Goal: Task Accomplishment & Management: Complete application form

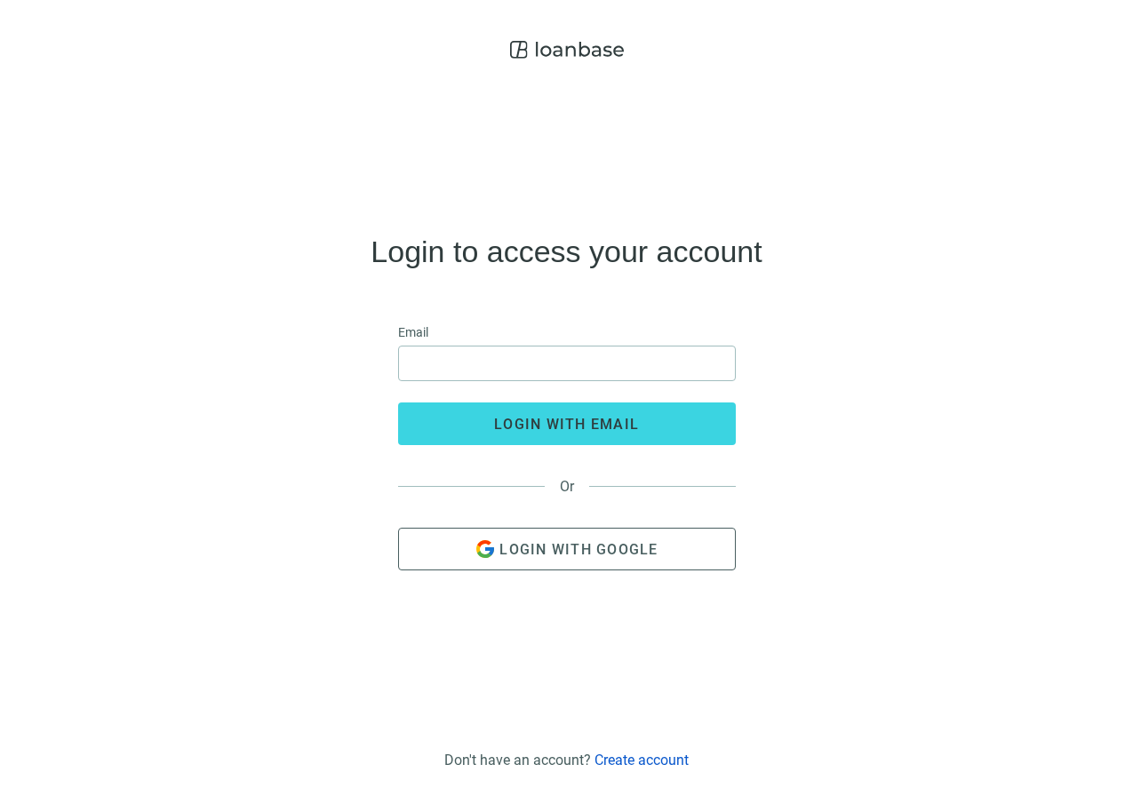
click at [629, 767] on link "Create account" at bounding box center [641, 760] width 94 height 17
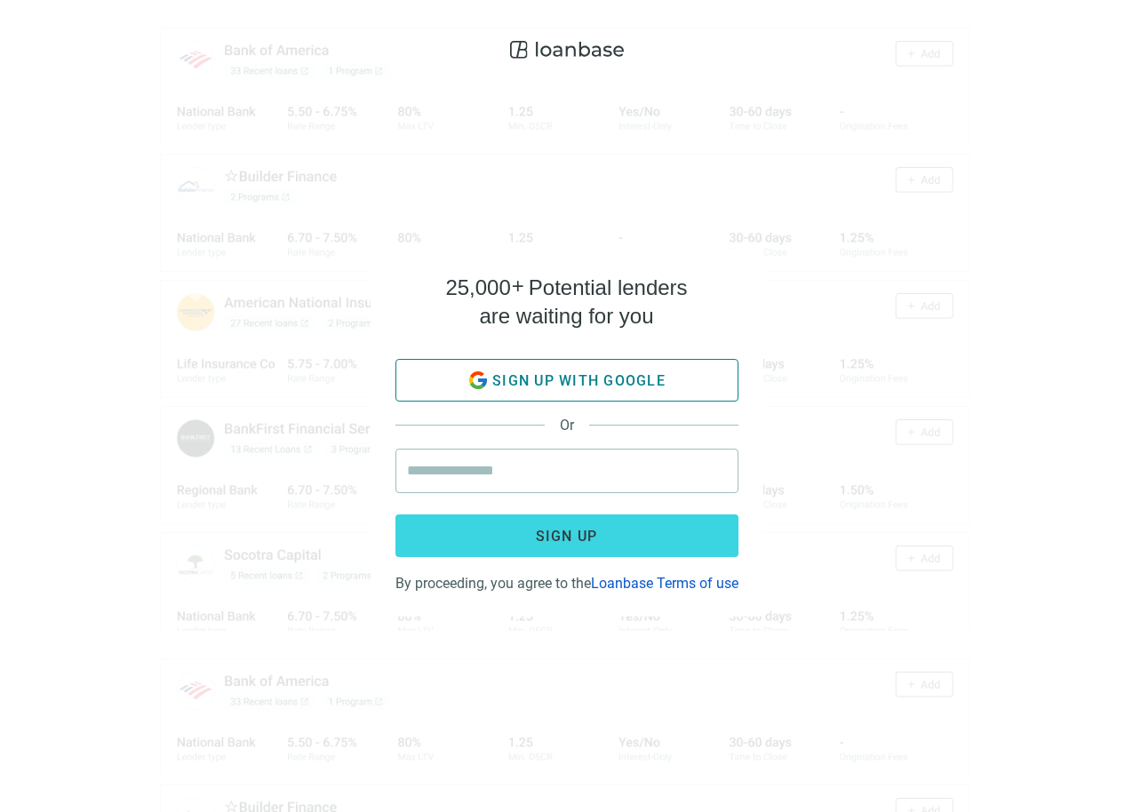
click at [509, 372] on span "Sign up with google" at bounding box center [578, 380] width 173 height 17
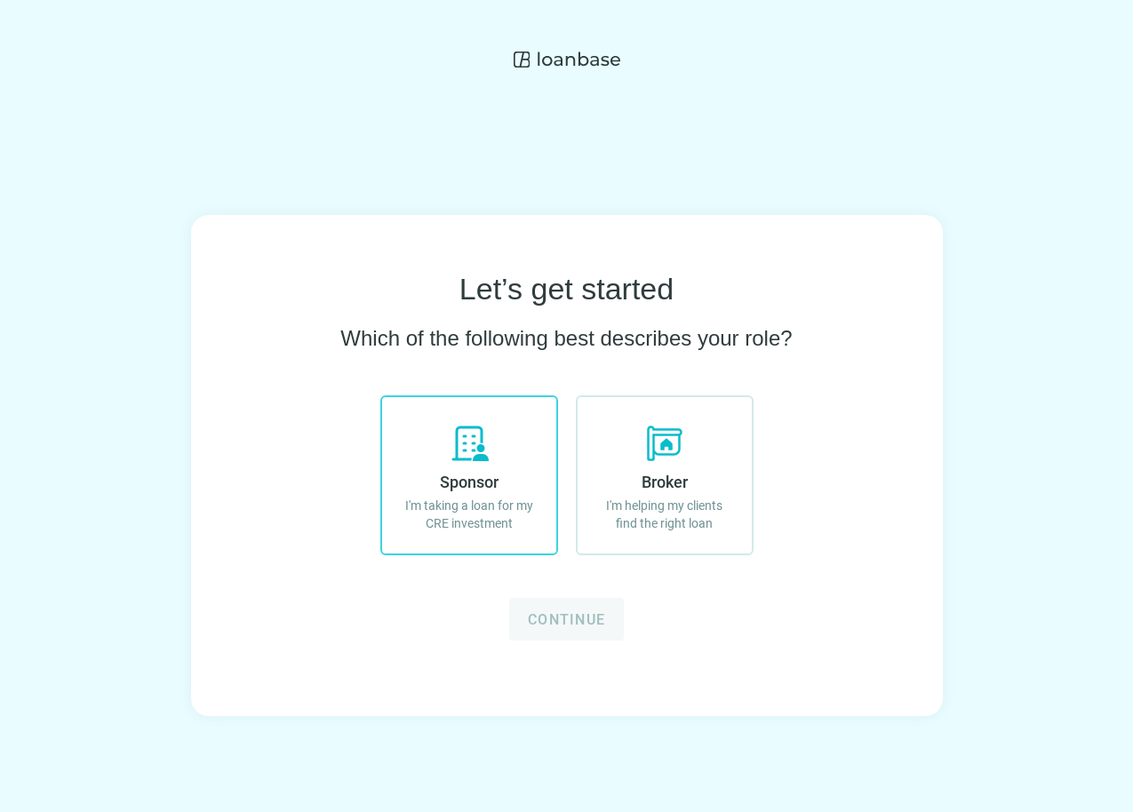
click at [497, 484] on span "Sponsor" at bounding box center [469, 482] width 59 height 19
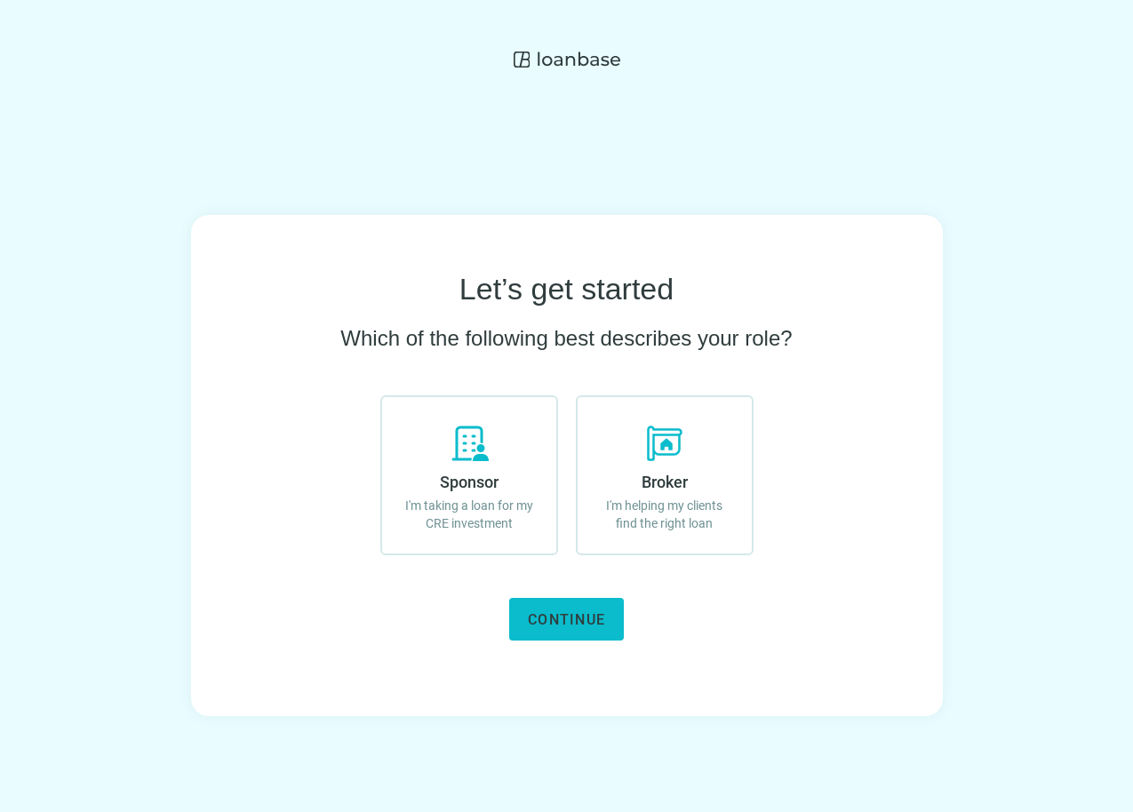
click at [535, 598] on button "Continue" at bounding box center [566, 619] width 115 height 43
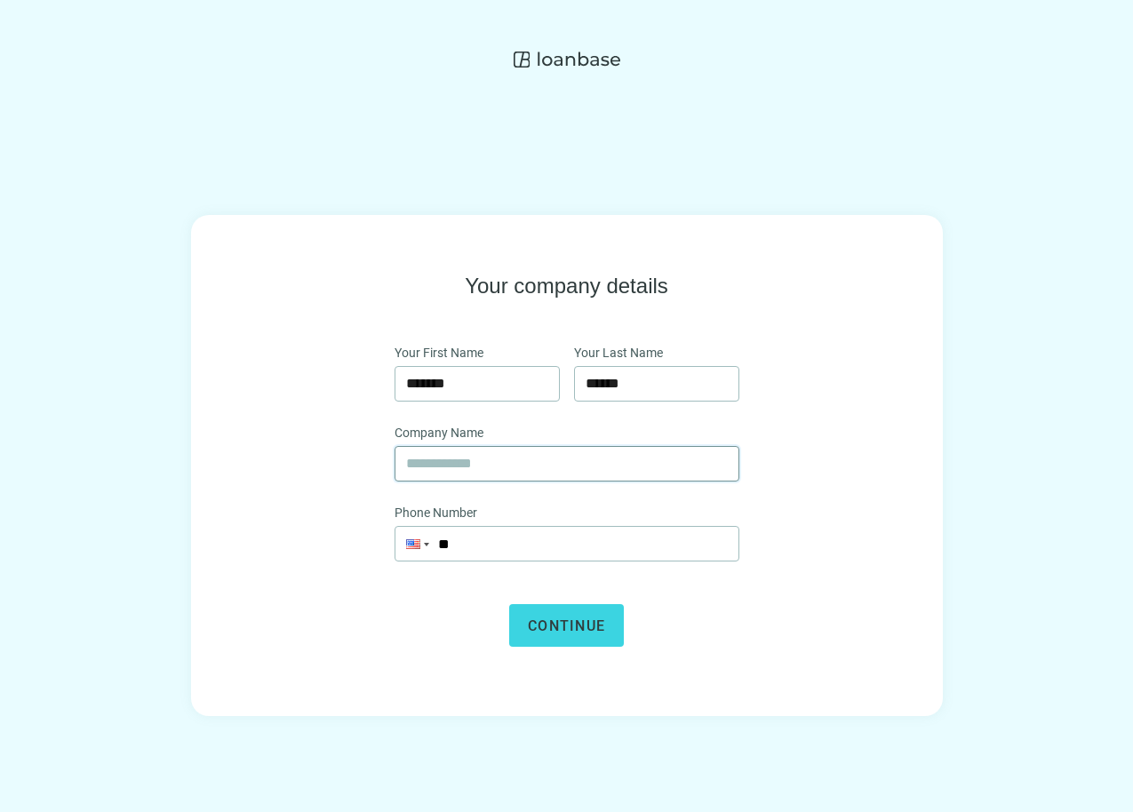
click at [484, 459] on input "text" at bounding box center [567, 464] width 322 height 34
type input "**********"
click at [518, 540] on input "**" at bounding box center [566, 544] width 343 height 34
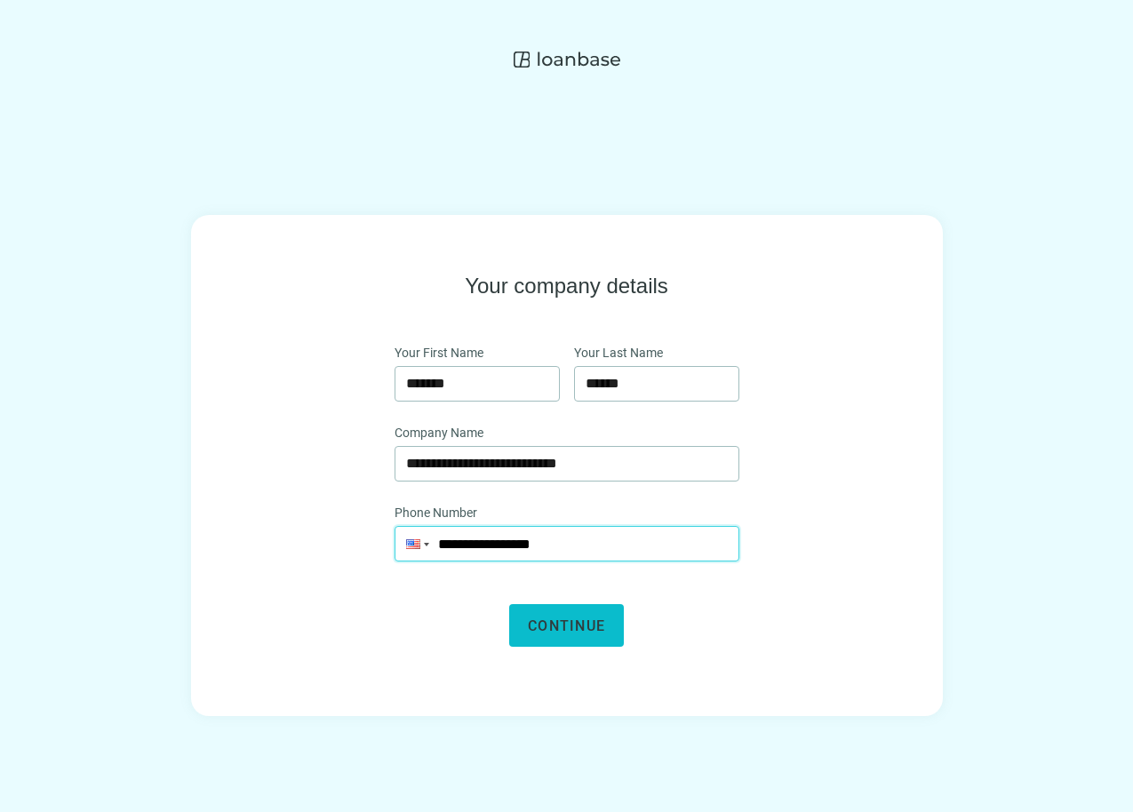
type input "**********"
click at [560, 625] on span "Continue" at bounding box center [566, 625] width 77 height 17
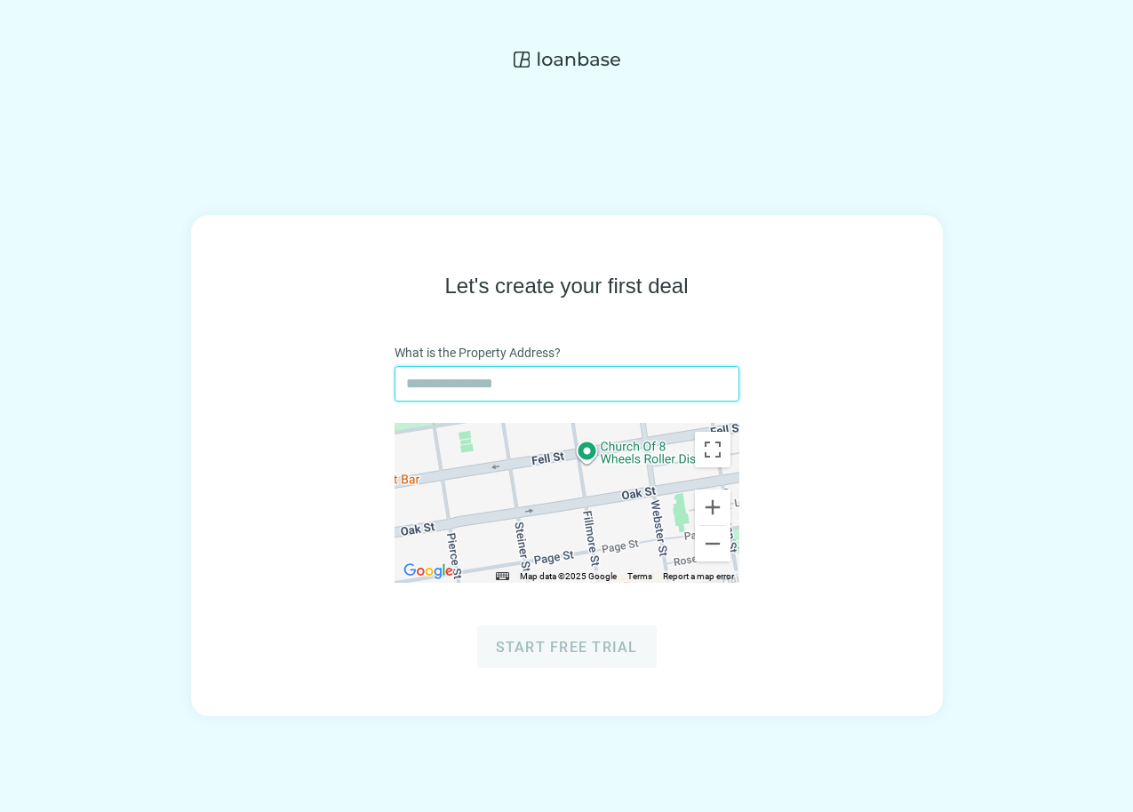
click at [534, 385] on input "text" at bounding box center [567, 384] width 322 height 34
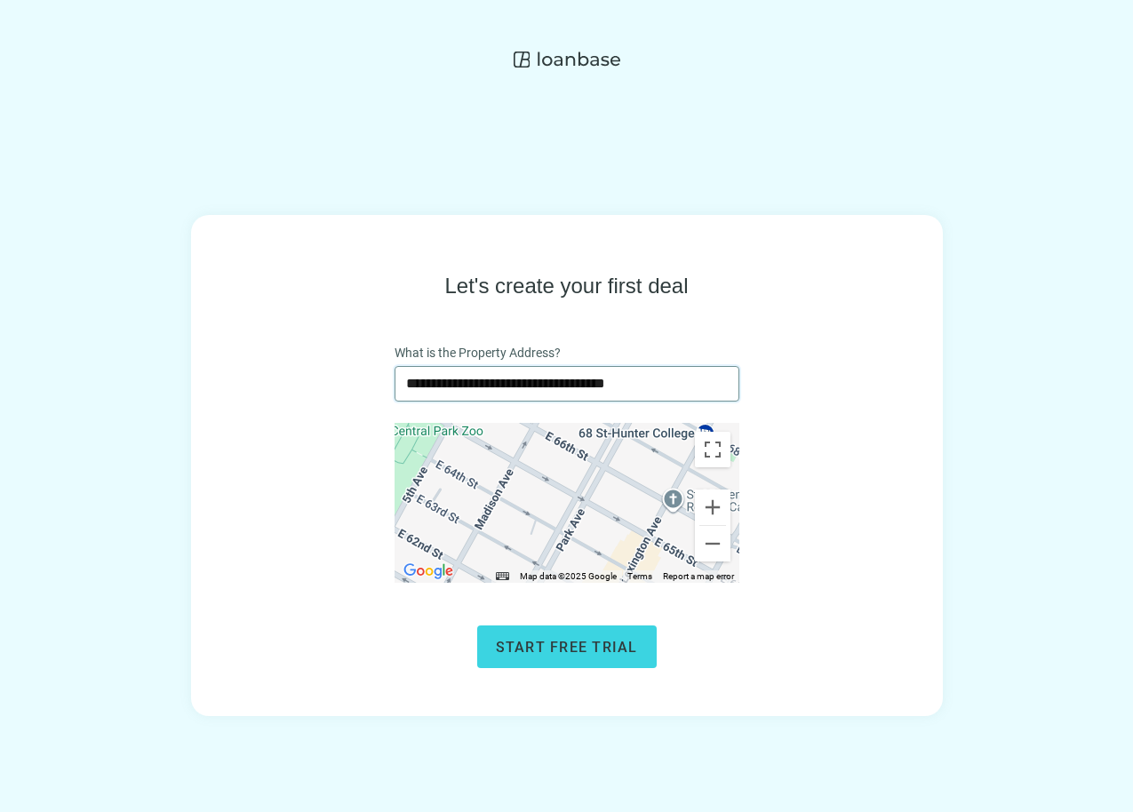
click at [497, 388] on input "**********" at bounding box center [567, 384] width 322 height 34
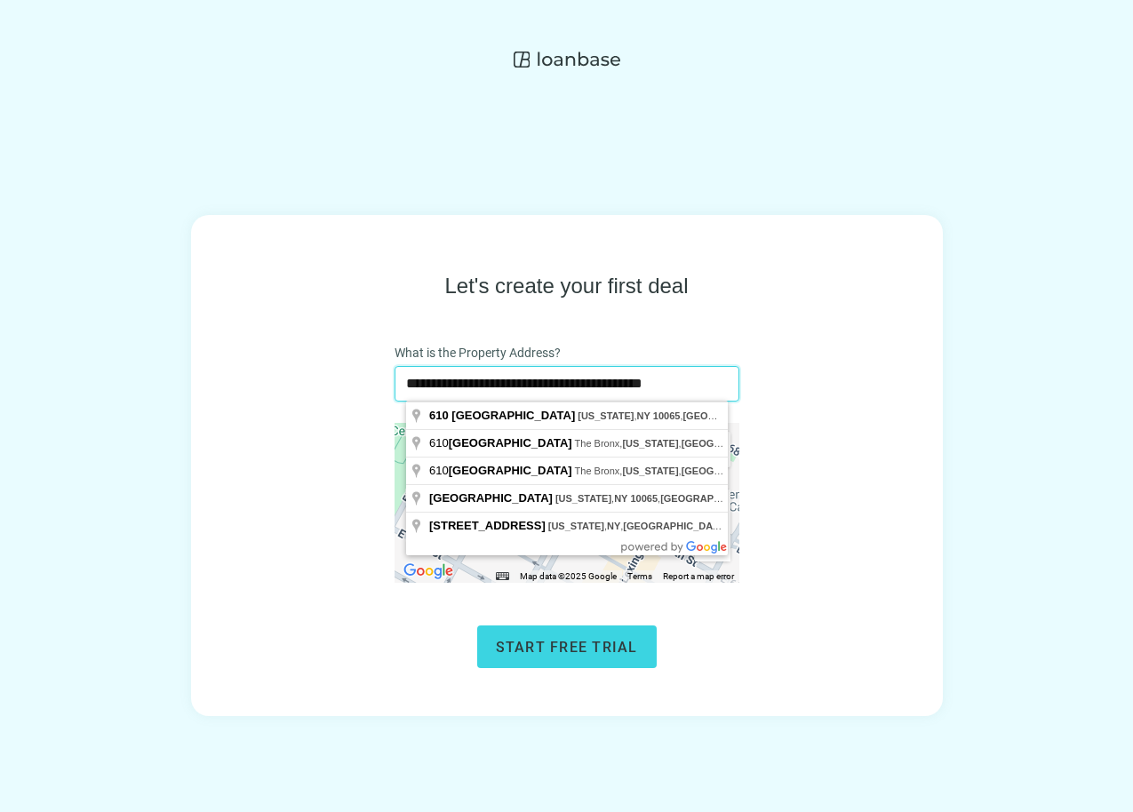
type input "**********"
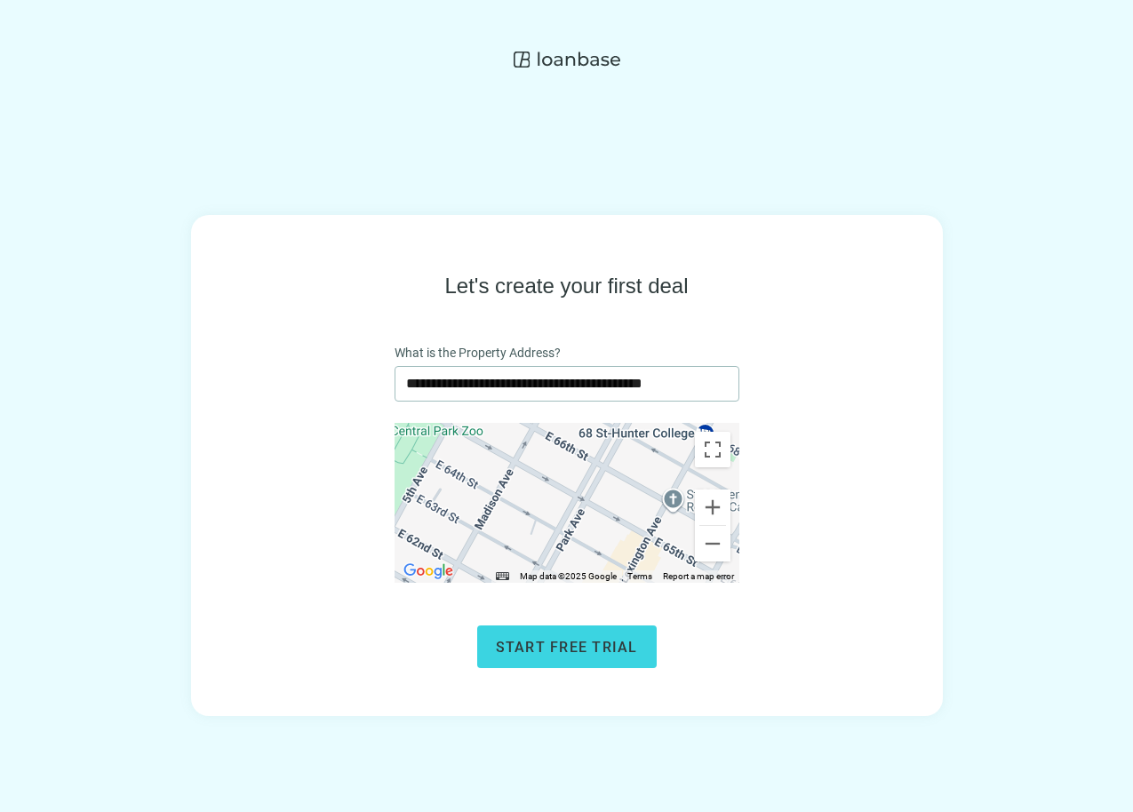
click at [735, 318] on div "**********" at bounding box center [567, 470] width 638 height 396
click at [576, 656] on button "Start free trial" at bounding box center [566, 646] width 179 height 43
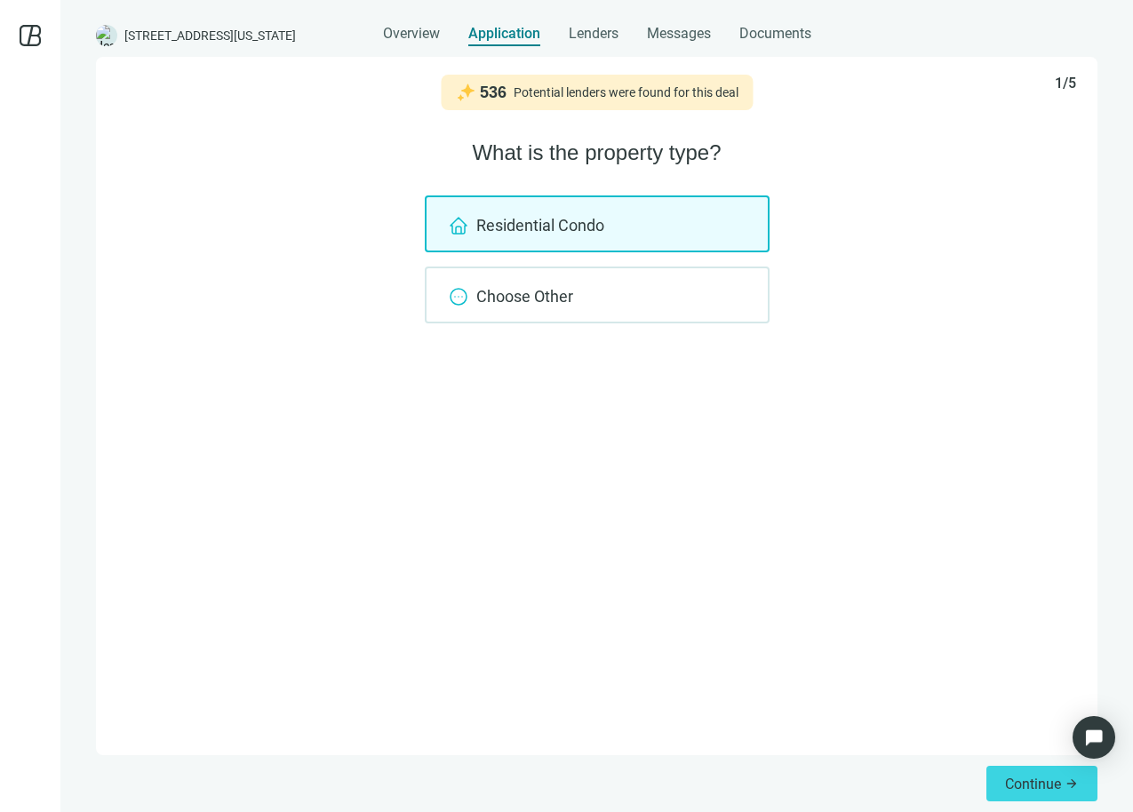
click at [602, 203] on div "Residential Condo" at bounding box center [597, 223] width 345 height 57
click at [1021, 778] on span "Continue" at bounding box center [1033, 784] width 56 height 17
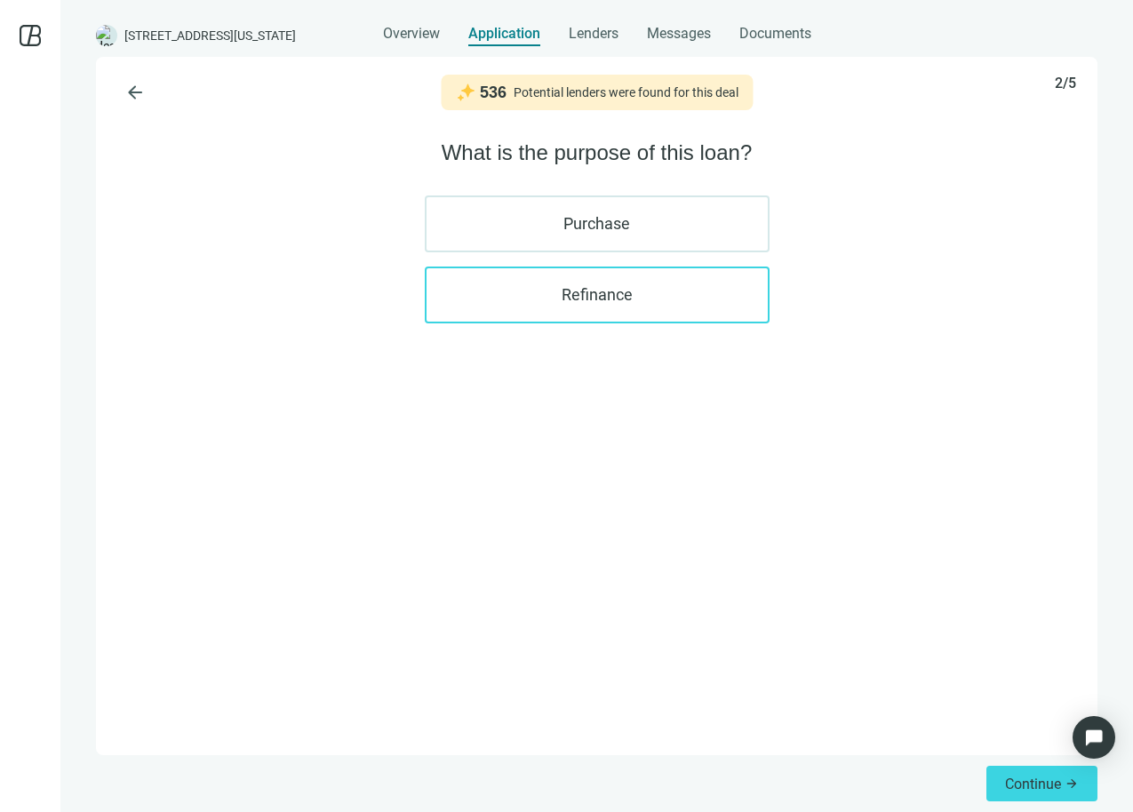
click at [638, 270] on label "Refinance" at bounding box center [597, 295] width 345 height 57
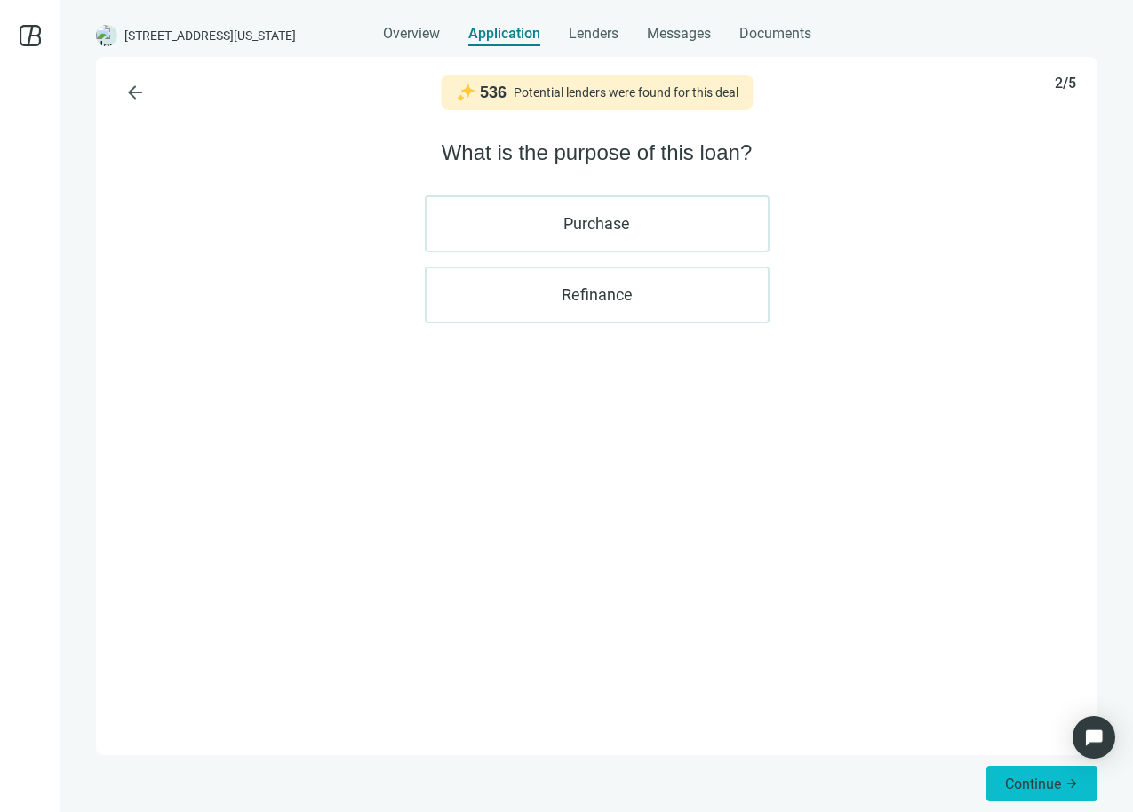
click at [1020, 787] on span "Continue" at bounding box center [1033, 784] width 56 height 17
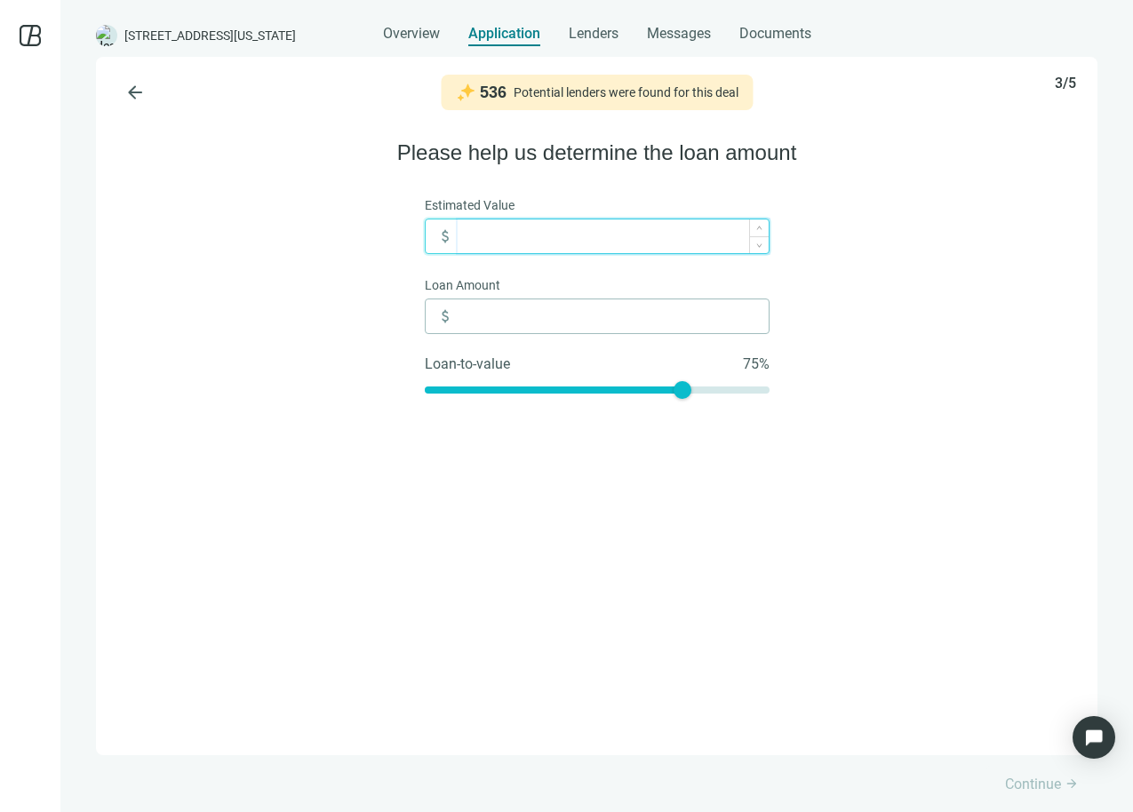
click at [541, 231] on input at bounding box center [612, 236] width 311 height 34
type input "*"
type input "**"
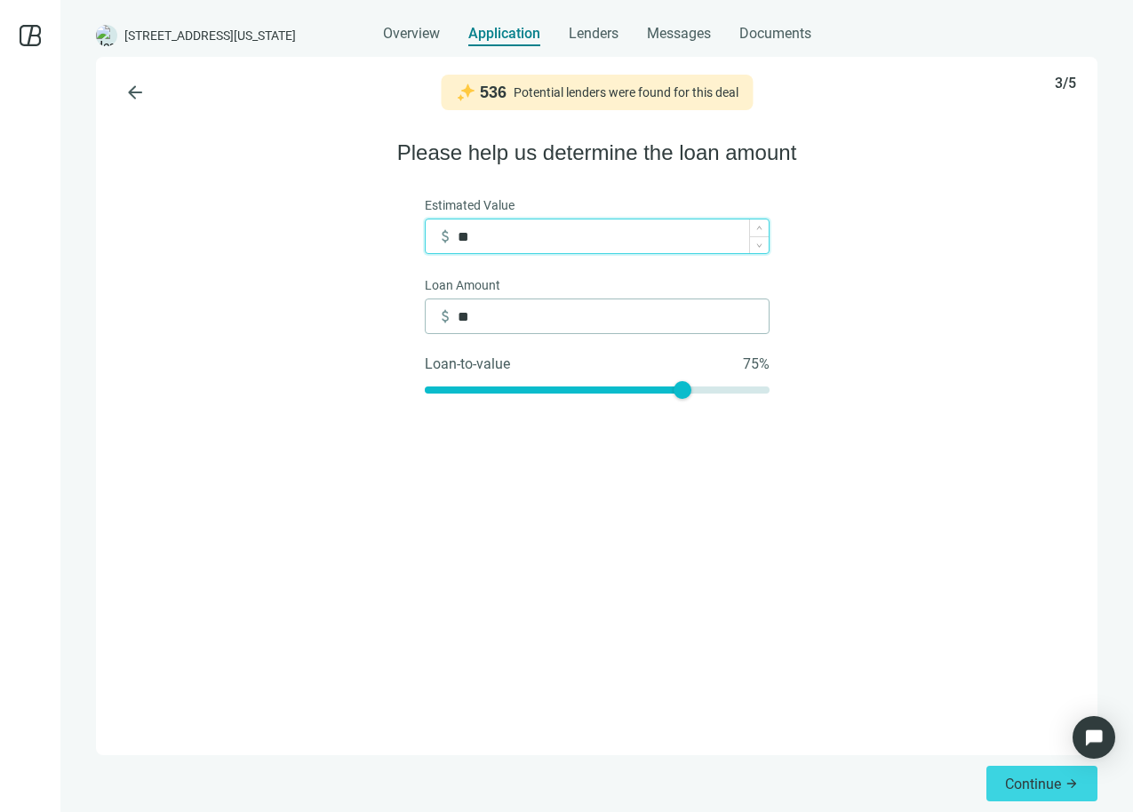
type input "***"
type input "*****"
type input "******"
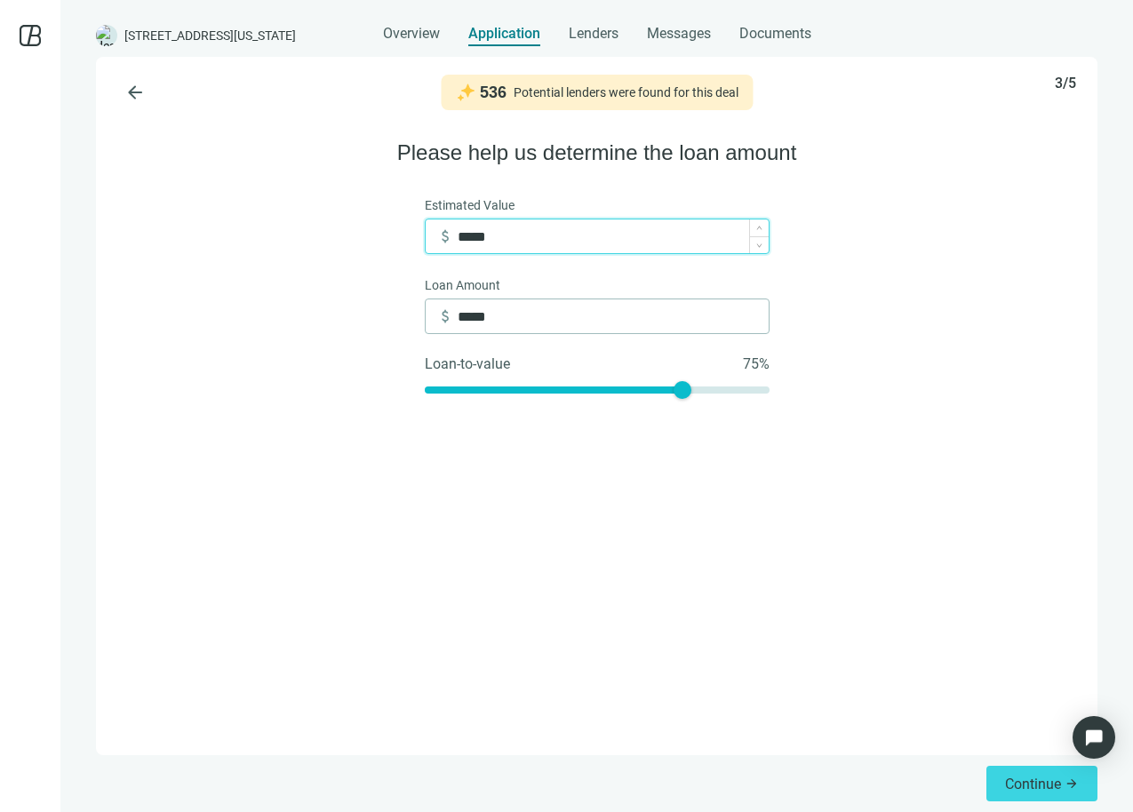
type input "******"
type input "*******"
type input "*********"
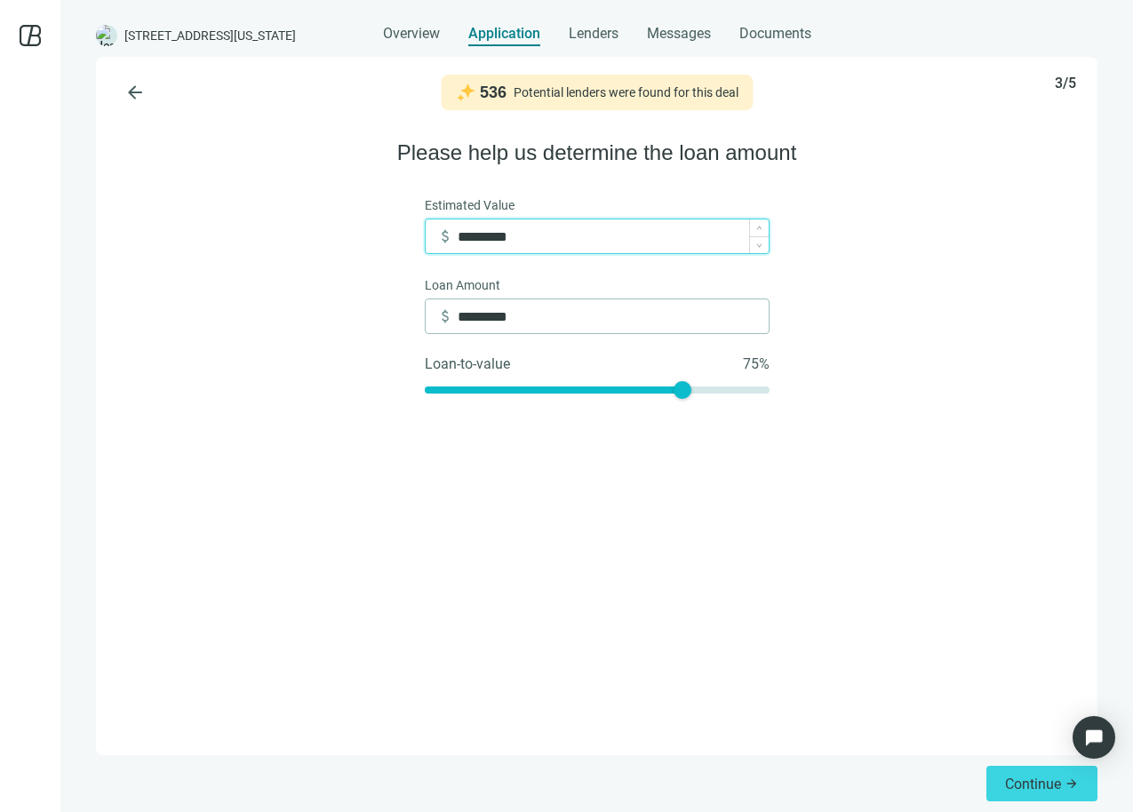
type input "**********"
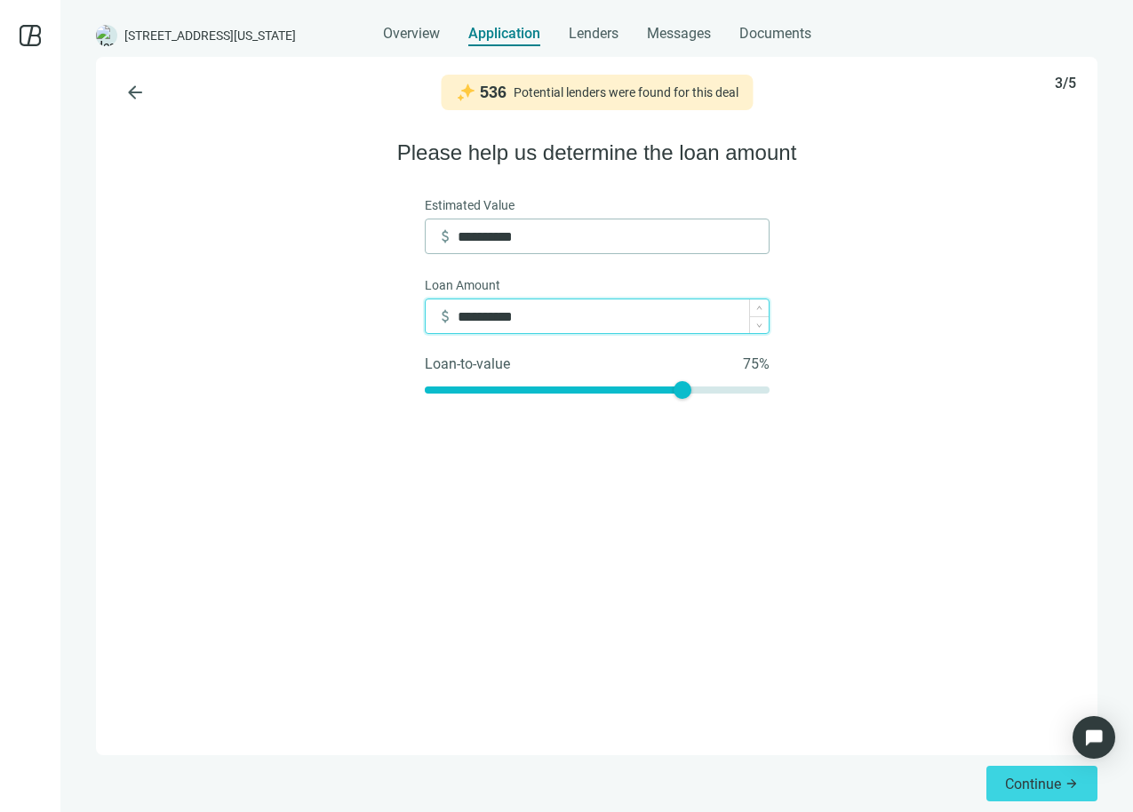
drag, startPoint x: 473, startPoint y: 319, endPoint x: 458, endPoint y: 319, distance: 15.1
click at [458, 319] on input "**********" at bounding box center [612, 316] width 311 height 34
type input "**********"
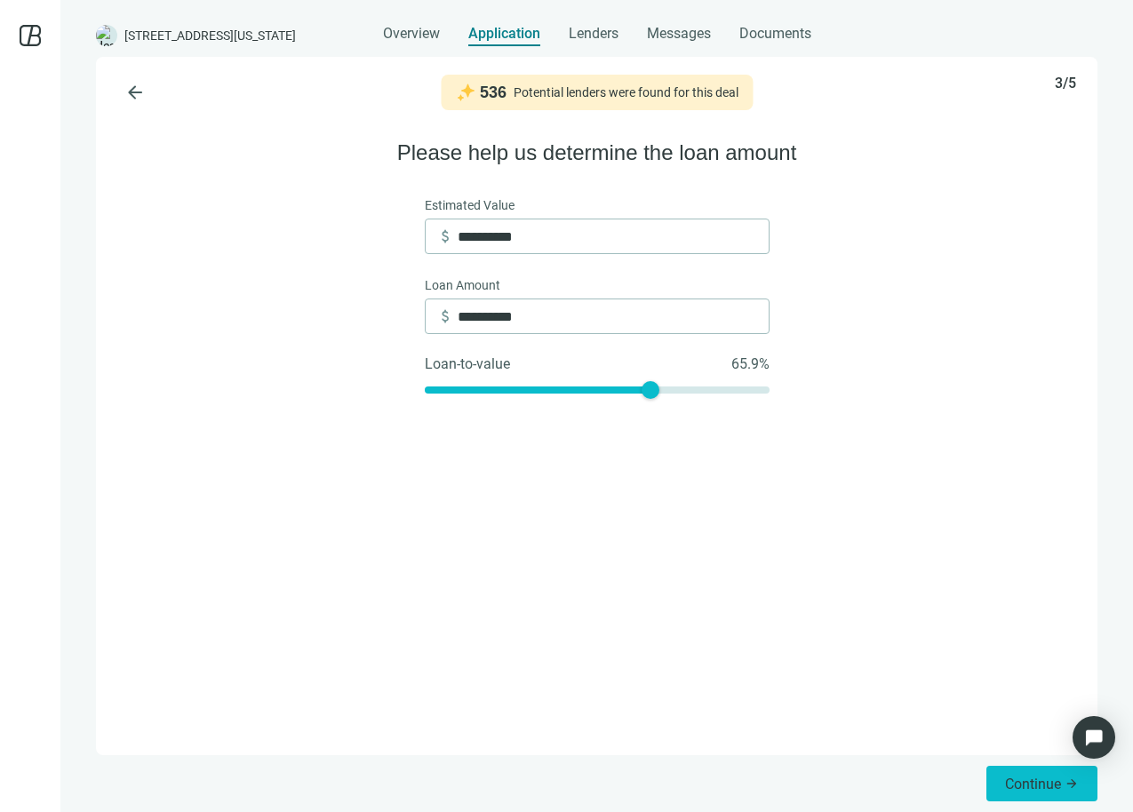
click at [1014, 784] on span "Continue" at bounding box center [1033, 784] width 56 height 17
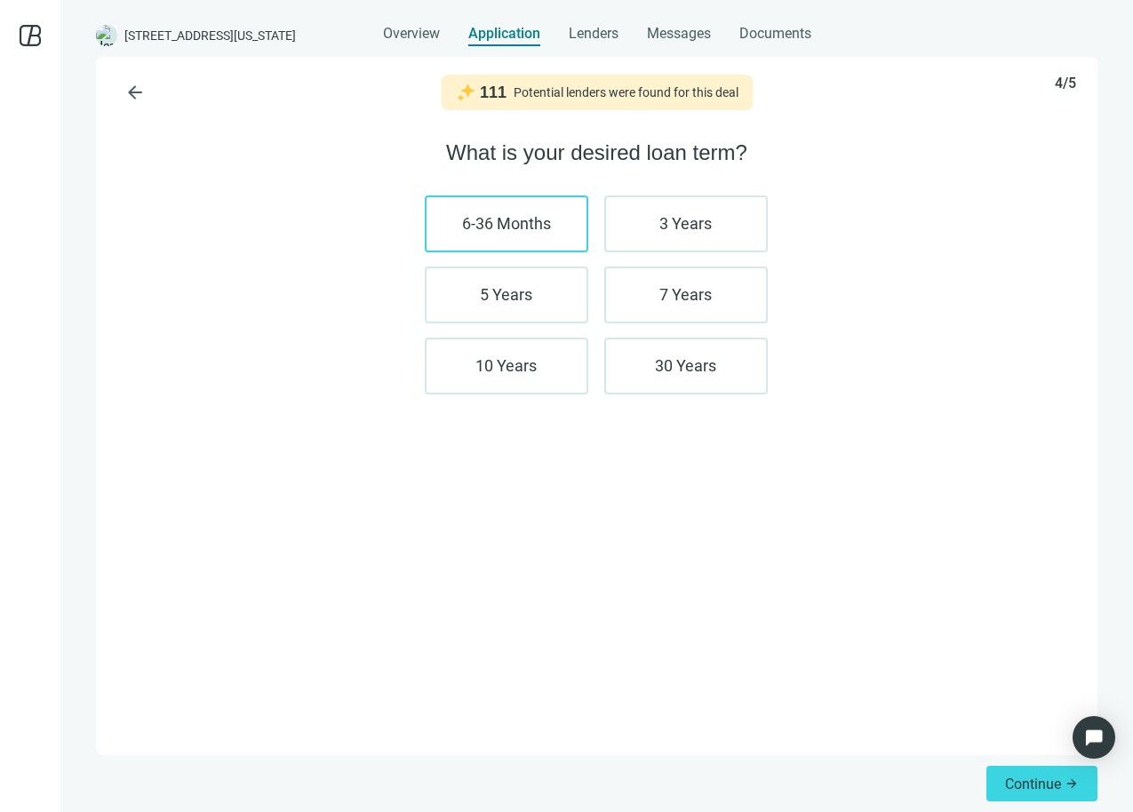
click at [556, 226] on label "6-36 Months" at bounding box center [506, 223] width 163 height 57
click at [691, 355] on label "30 Years" at bounding box center [685, 366] width 163 height 57
click at [639, 222] on label "3 Years" at bounding box center [685, 223] width 163 height 57
click at [729, 235] on label "3 Years" at bounding box center [685, 223] width 163 height 57
click at [1008, 771] on button "Continue arrow_forward" at bounding box center [1041, 784] width 111 height 36
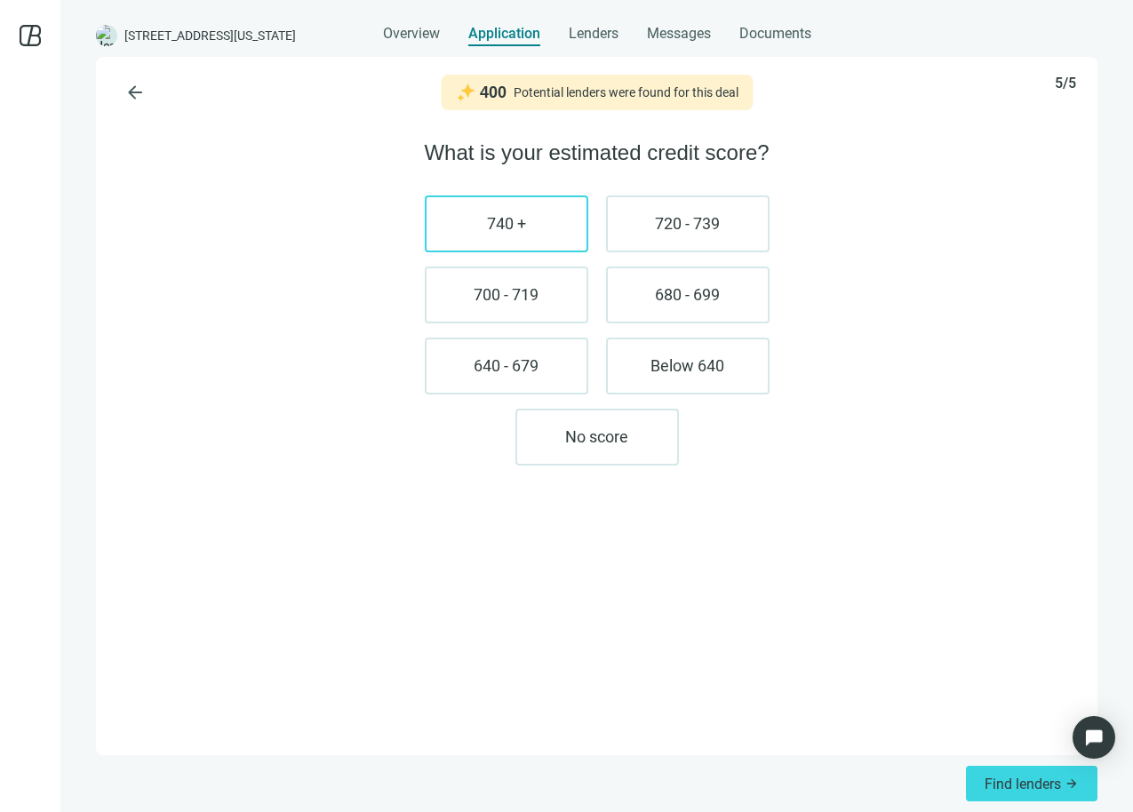
click at [550, 213] on label "740 +" at bounding box center [506, 223] width 163 height 57
click at [987, 792] on button "Find lenders arrow_forward" at bounding box center [1031, 784] width 131 height 36
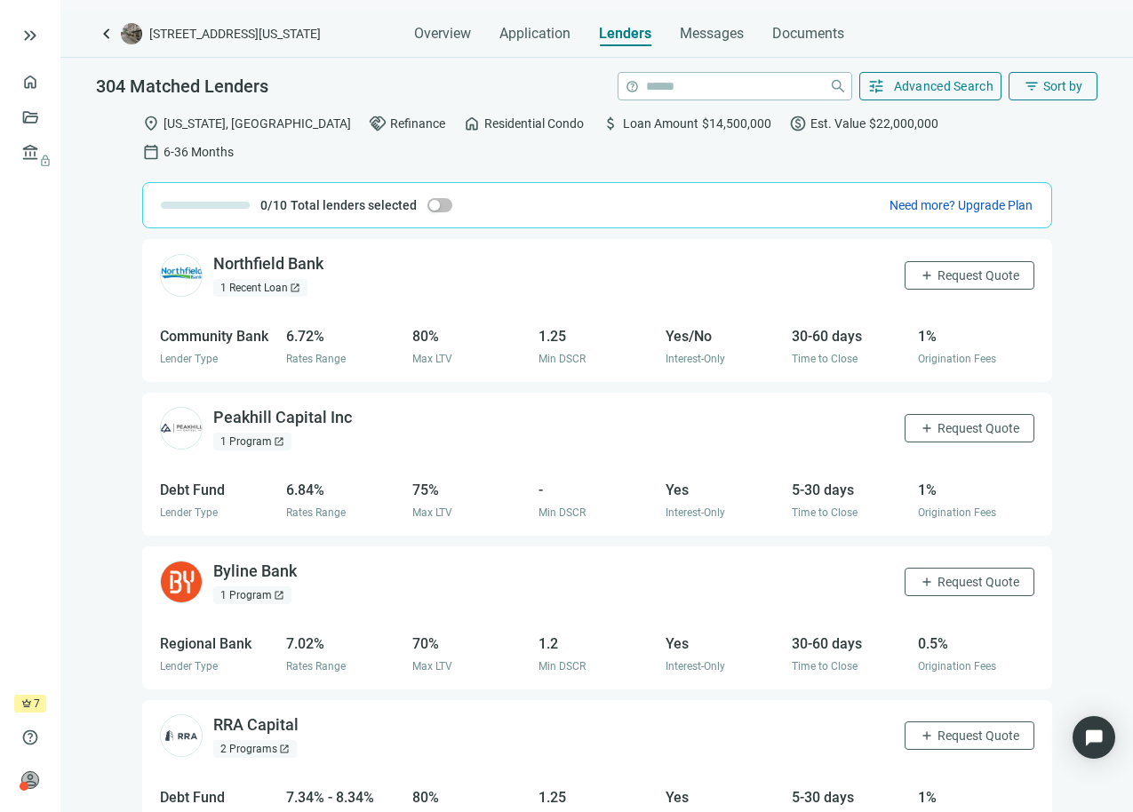
click at [933, 102] on div "304 Matched Lenders help close tune Advanced Search filter_list Sort by" at bounding box center [596, 81] width 1072 height 46
click at [943, 89] on span "Advanced Search" at bounding box center [944, 86] width 100 height 14
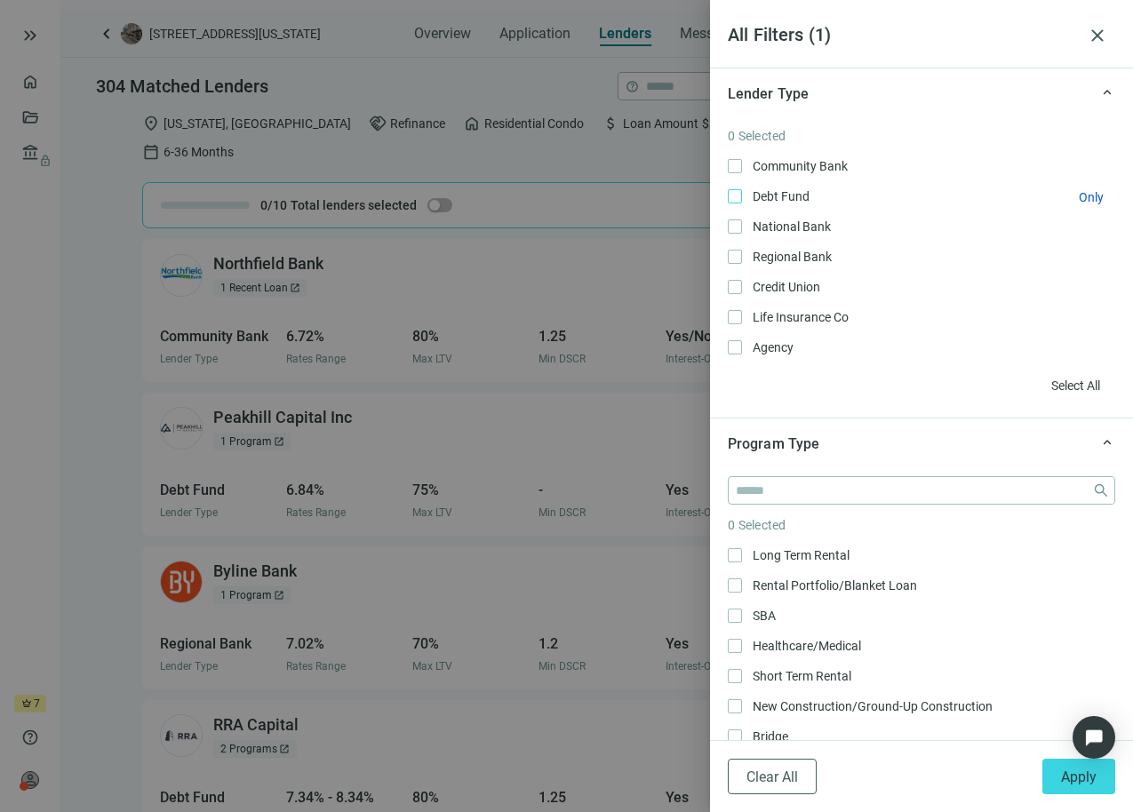
click at [792, 195] on span "Debt Fund Only" at bounding box center [779, 197] width 75 height 20
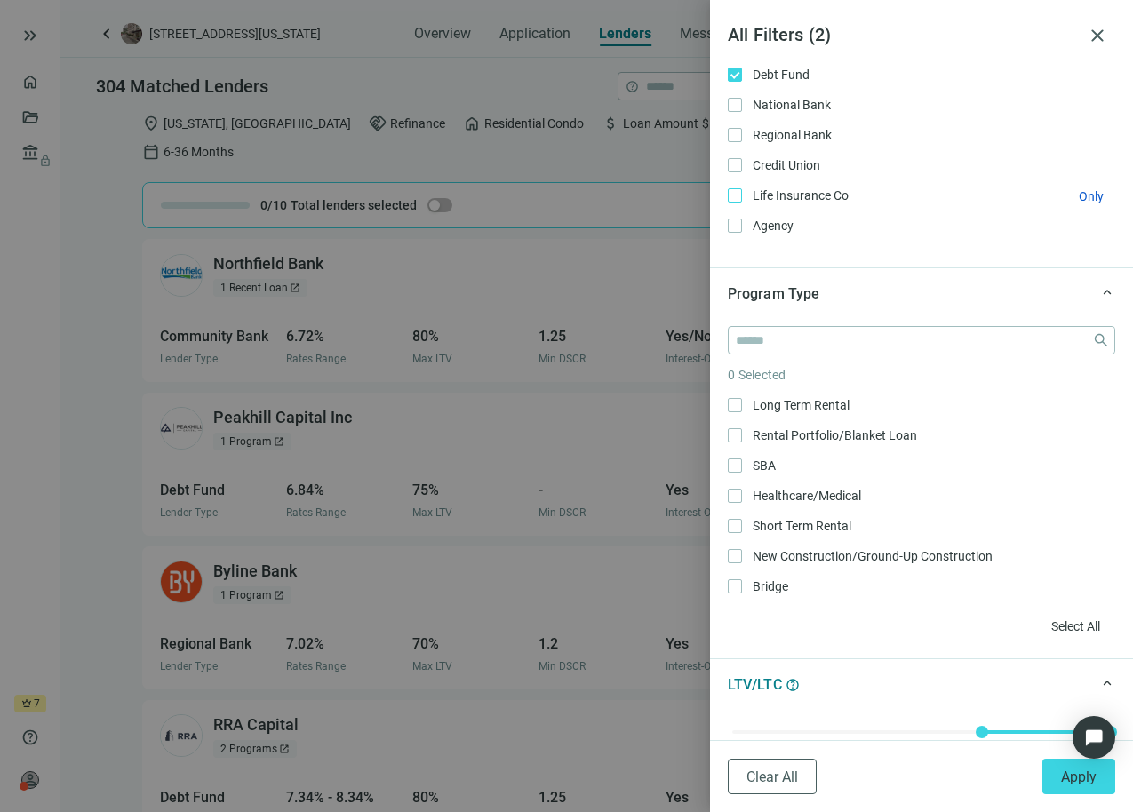
scroll to position [123, 0]
click at [787, 191] on span "Life Insurance Co Only" at bounding box center [799, 195] width 114 height 20
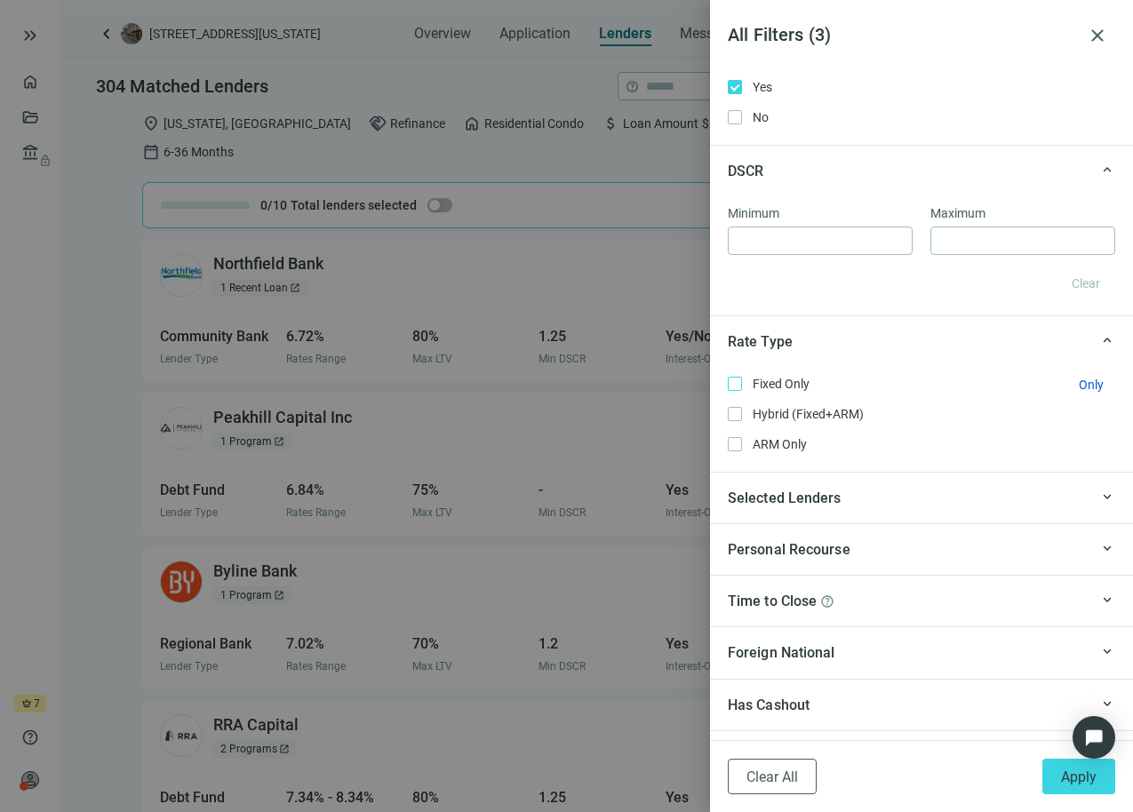
scroll to position [1448, 0]
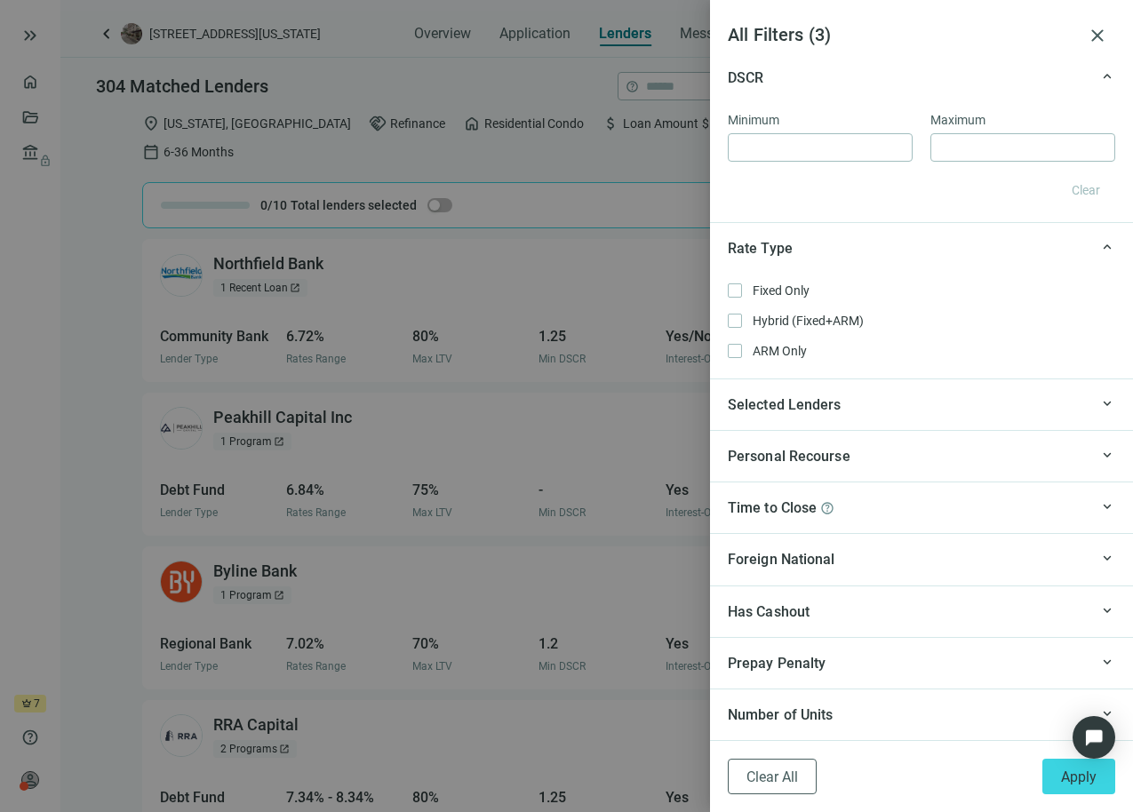
click at [860, 494] on div "keyboard_arrow_up Time to Close help" at bounding box center [921, 507] width 423 height 52
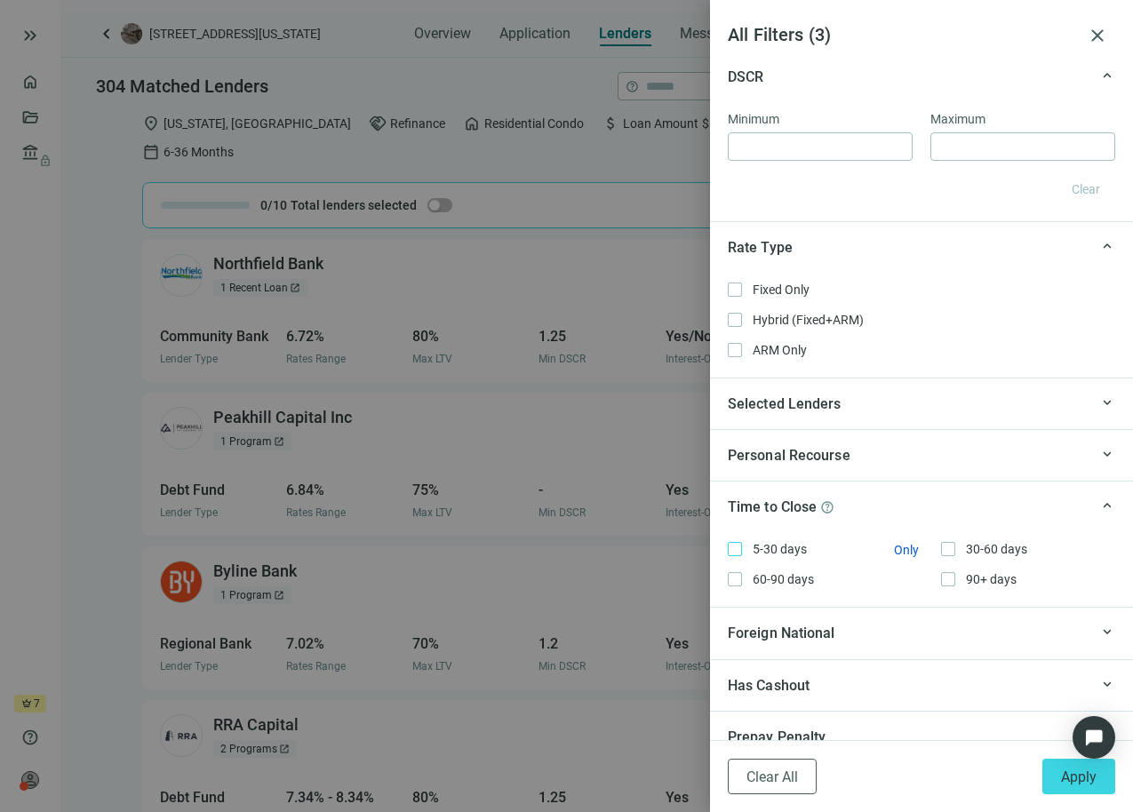
click at [768, 548] on span "5-30 days Only" at bounding box center [778, 549] width 72 height 20
click at [1074, 776] on span "Apply" at bounding box center [1079, 776] width 36 height 17
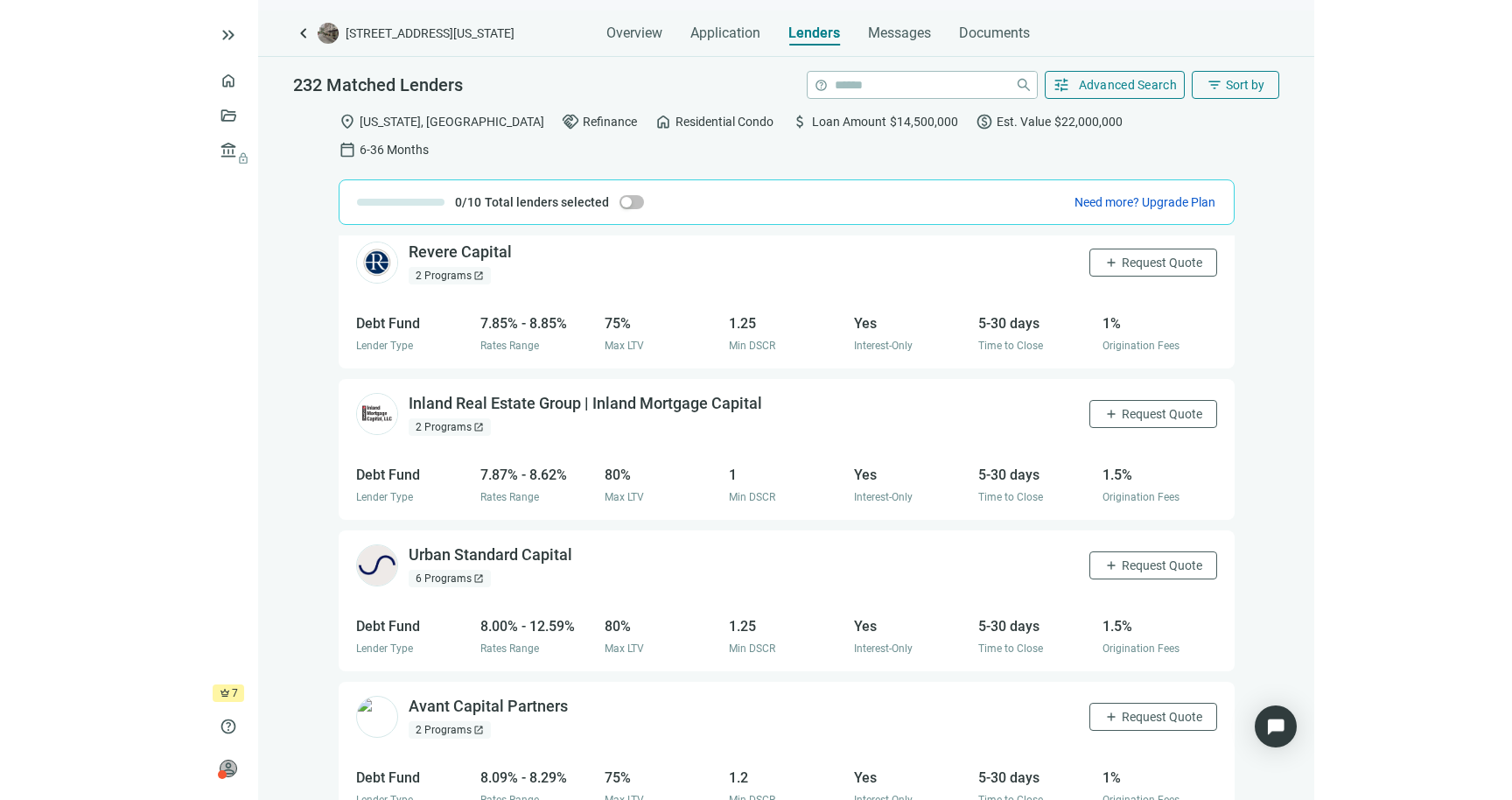
scroll to position [0, 0]
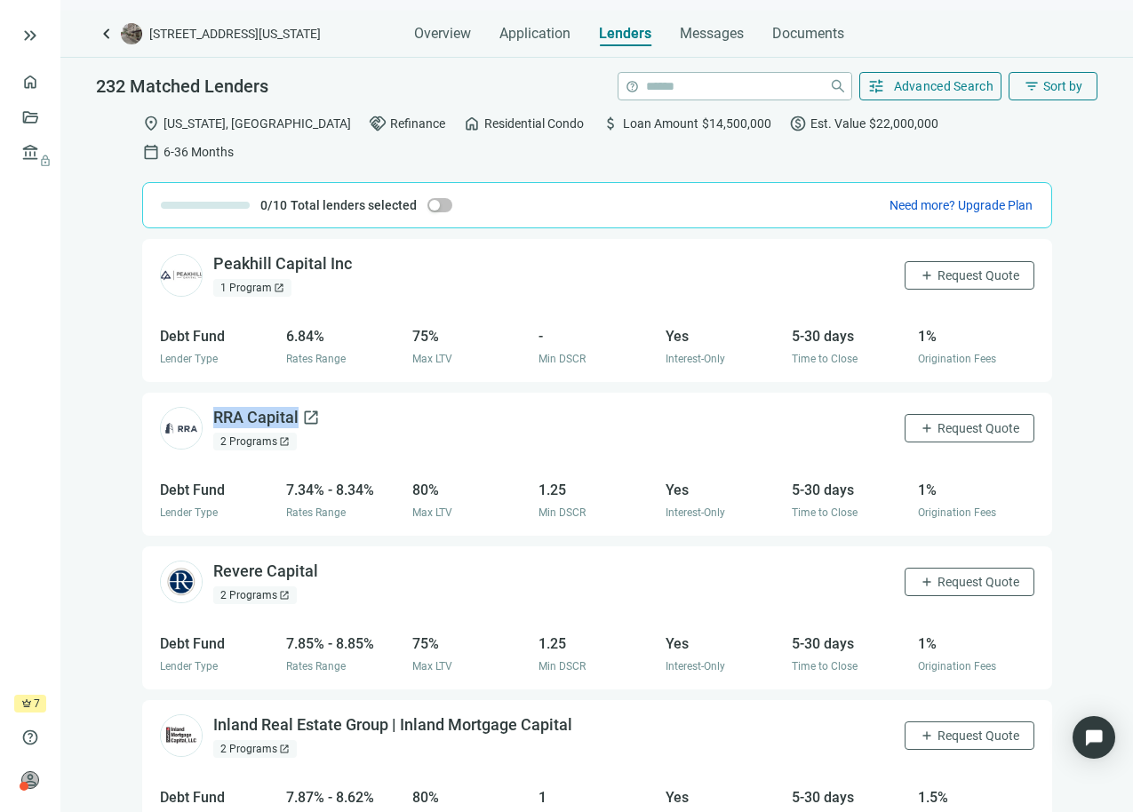
drag, startPoint x: 330, startPoint y: 393, endPoint x: 215, endPoint y: 393, distance: 115.5
click at [215, 393] on div "RRA Capital open_in_new 2 Programs open_in_new add Request Quote" at bounding box center [597, 429] width 910 height 72
copy div "RRA Capital"
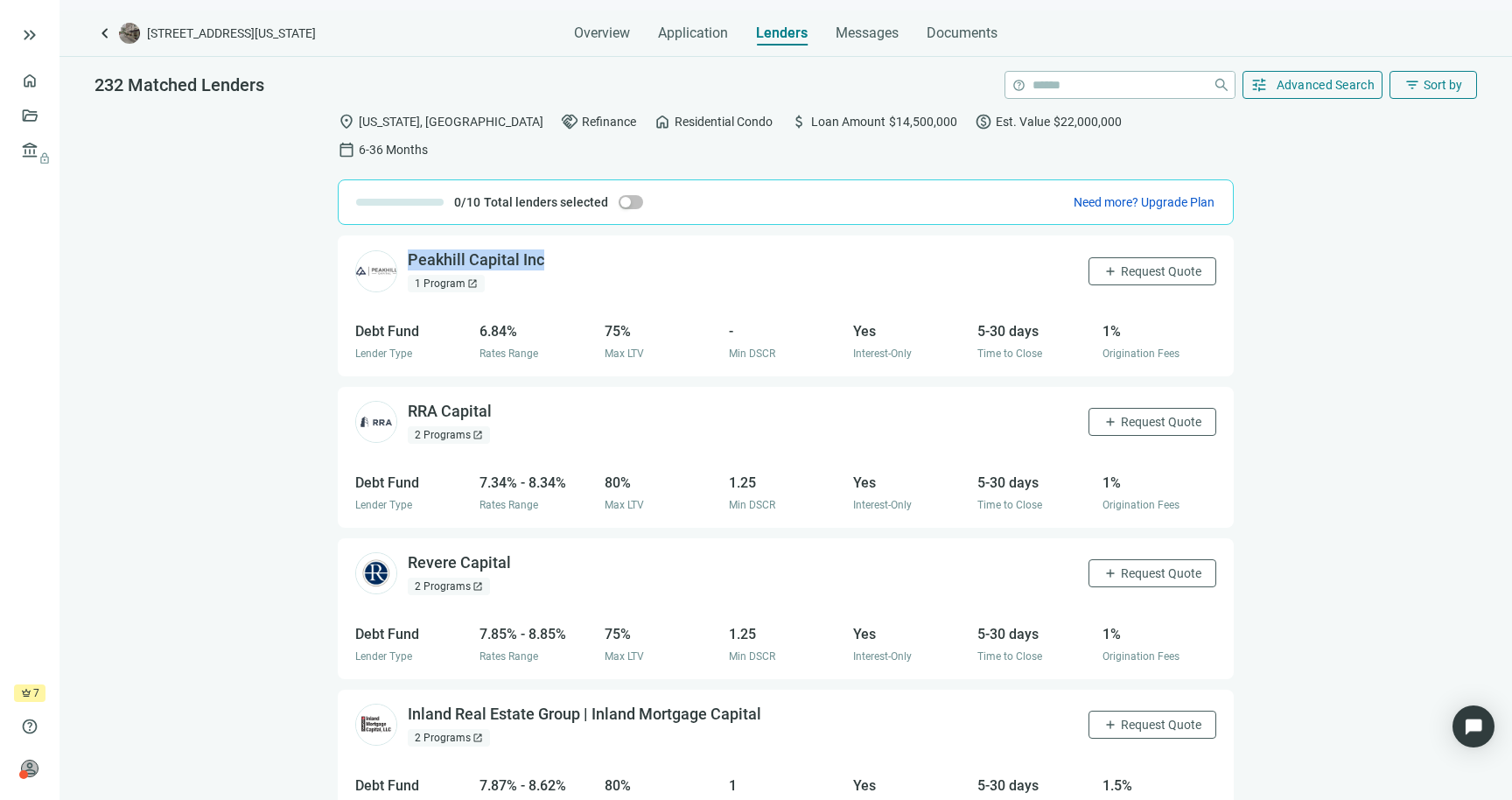
drag, startPoint x: 591, startPoint y: 232, endPoint x: 404, endPoint y: 231, distance: 187.0
click at [404, 235] on div "Peakhill Capital Inc open_in_new 1 Program open_in_new add Request Quote" at bounding box center [786, 271] width 896 height 71
copy div "Peakhill Capital Inc"
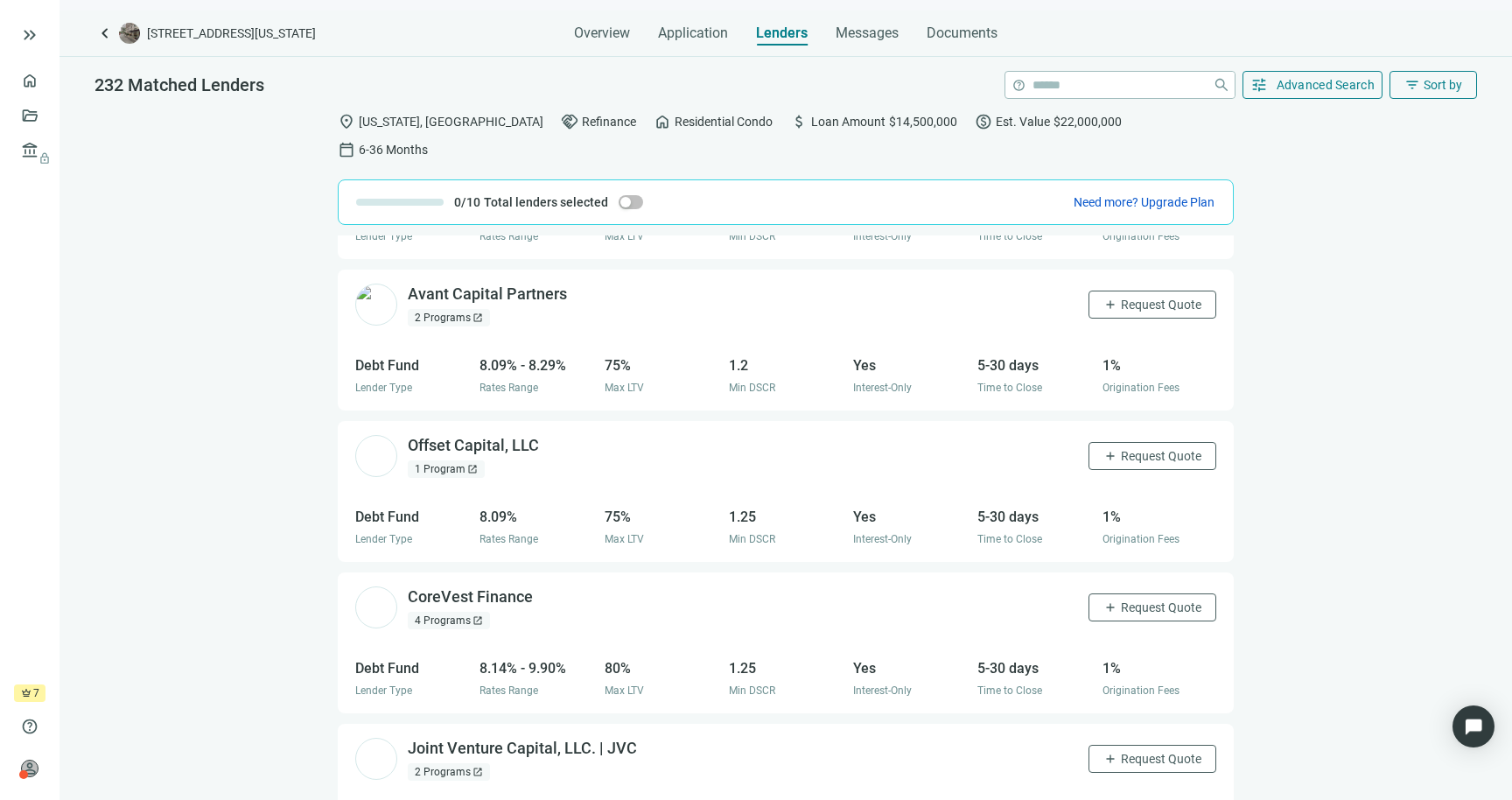
scroll to position [718, 0]
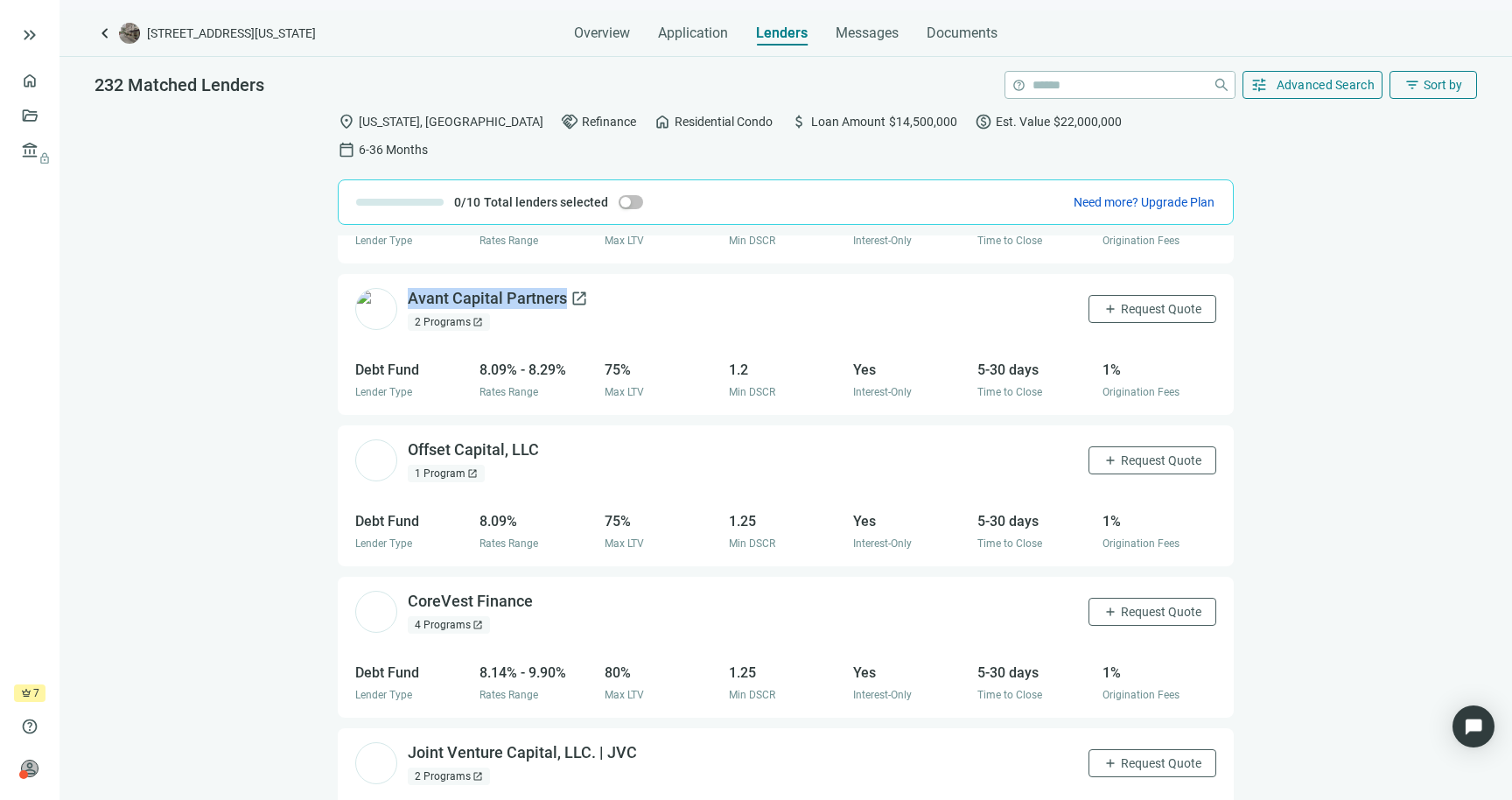
drag, startPoint x: 591, startPoint y: 275, endPoint x: 412, endPoint y: 266, distance: 179.2
click at [412, 274] on div "Avant Capital Partners open_in_new 2 Programs open_in_new add Request Quote" at bounding box center [786, 309] width 896 height 71
copy div "Avant Capital Partners"
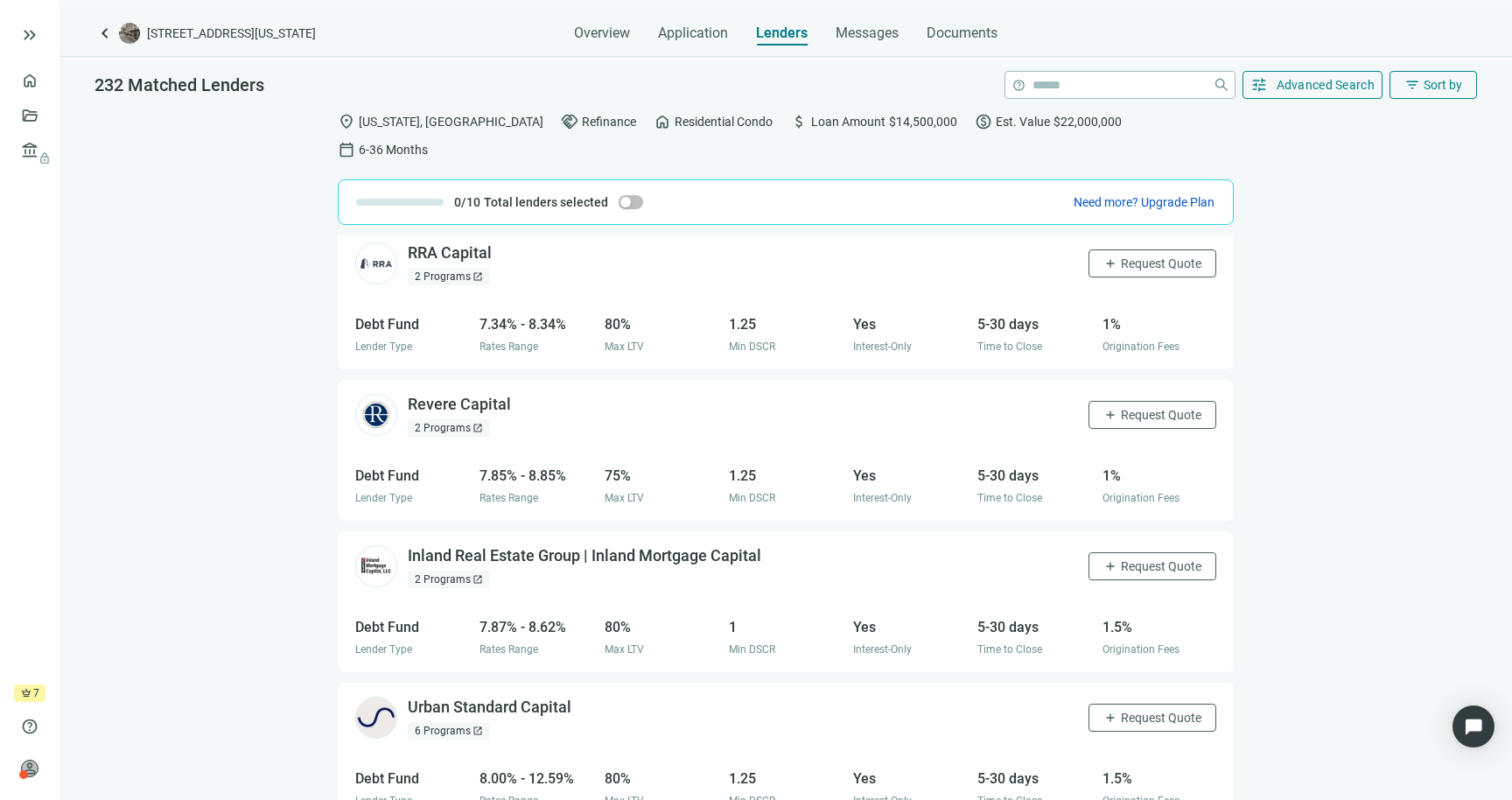
scroll to position [176, 0]
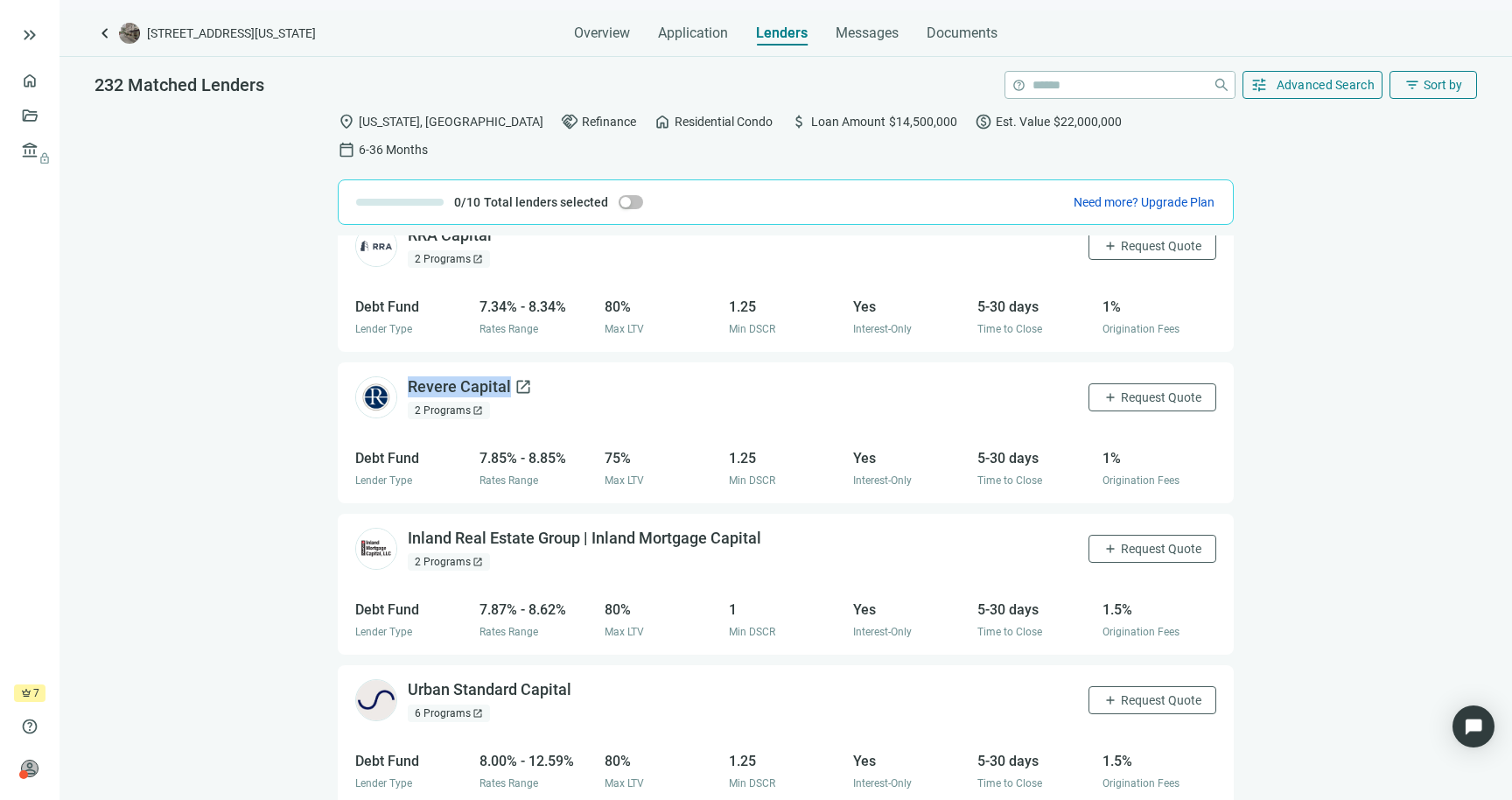
drag, startPoint x: 540, startPoint y: 366, endPoint x: 412, endPoint y: 358, distance: 128.2
click at [412, 363] on div "Revere Capital open_in_new 2 Programs open_in_new add Request Quote" at bounding box center [786, 398] width 896 height 71
copy div "Revere Capital"
click at [1115, 80] on span "Advanced Search" at bounding box center [1326, 85] width 99 height 14
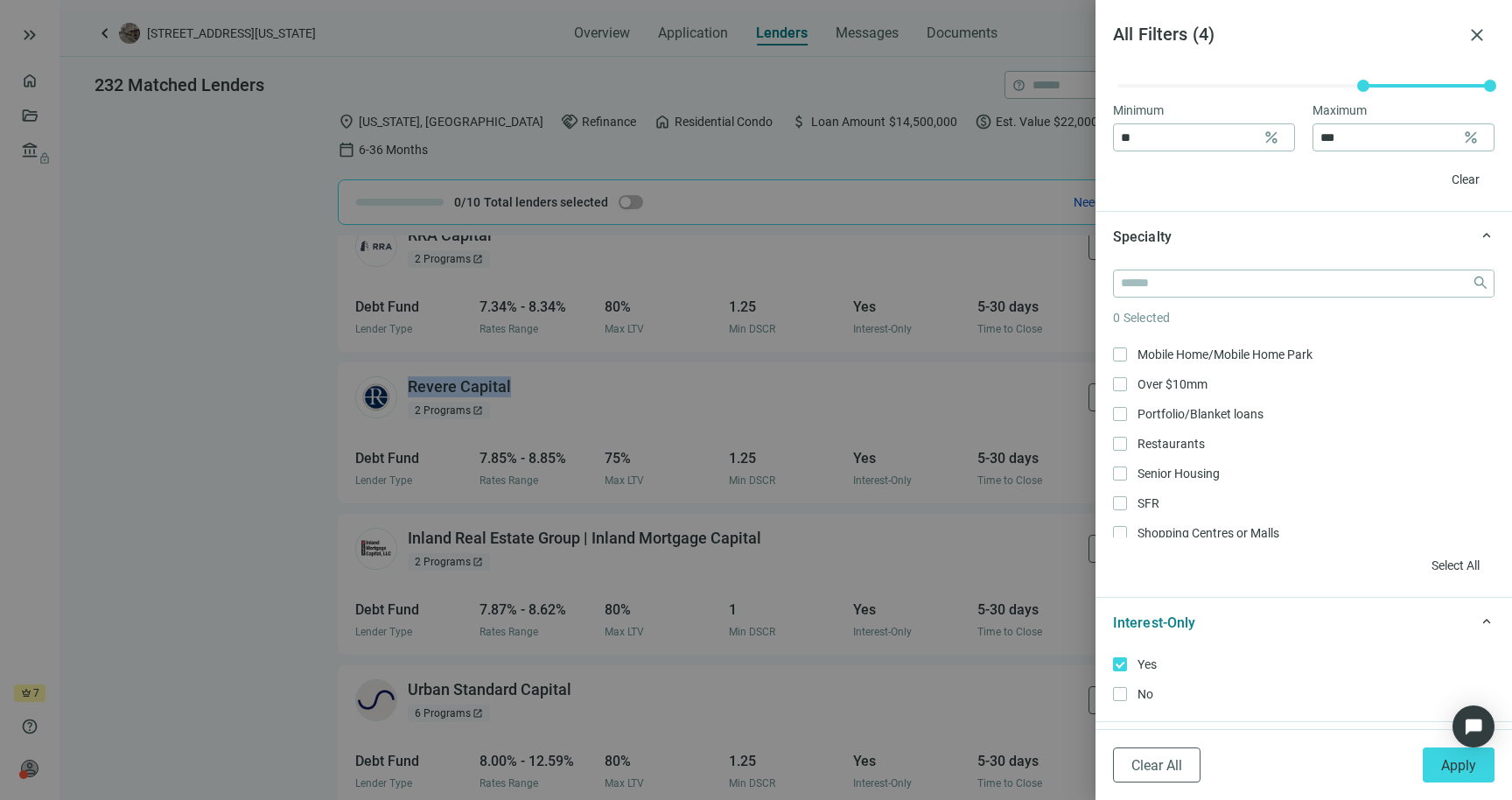
scroll to position [389, 0]
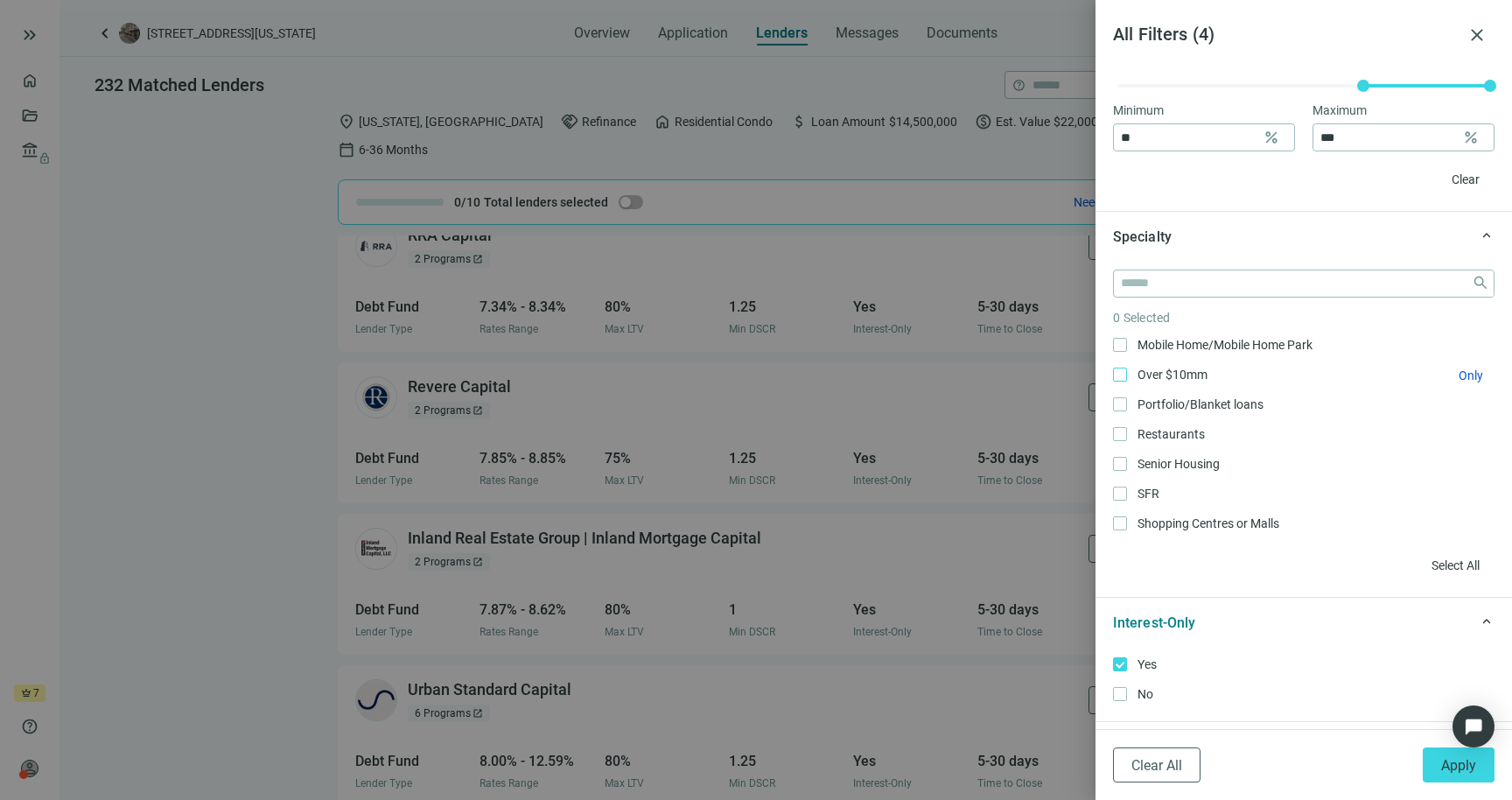
click at [1115, 370] on span "Over $10mm Only" at bounding box center [1170, 374] width 88 height 20
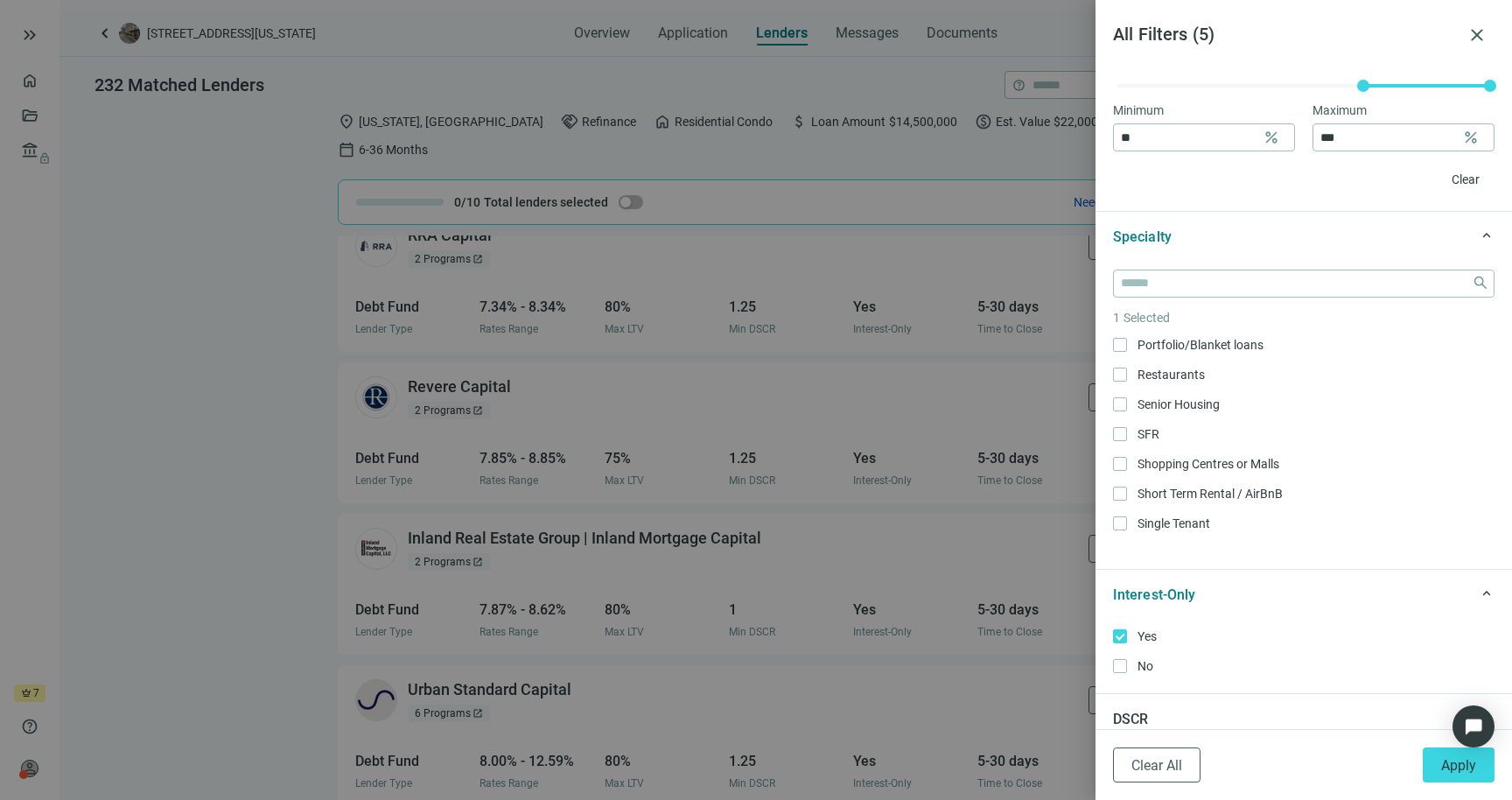
scroll to position [454, 0]
click at [1115, 427] on span "SFR Only" at bounding box center [1147, 430] width 39 height 20
click at [1115, 756] on button "Apply" at bounding box center [1458, 766] width 72 height 35
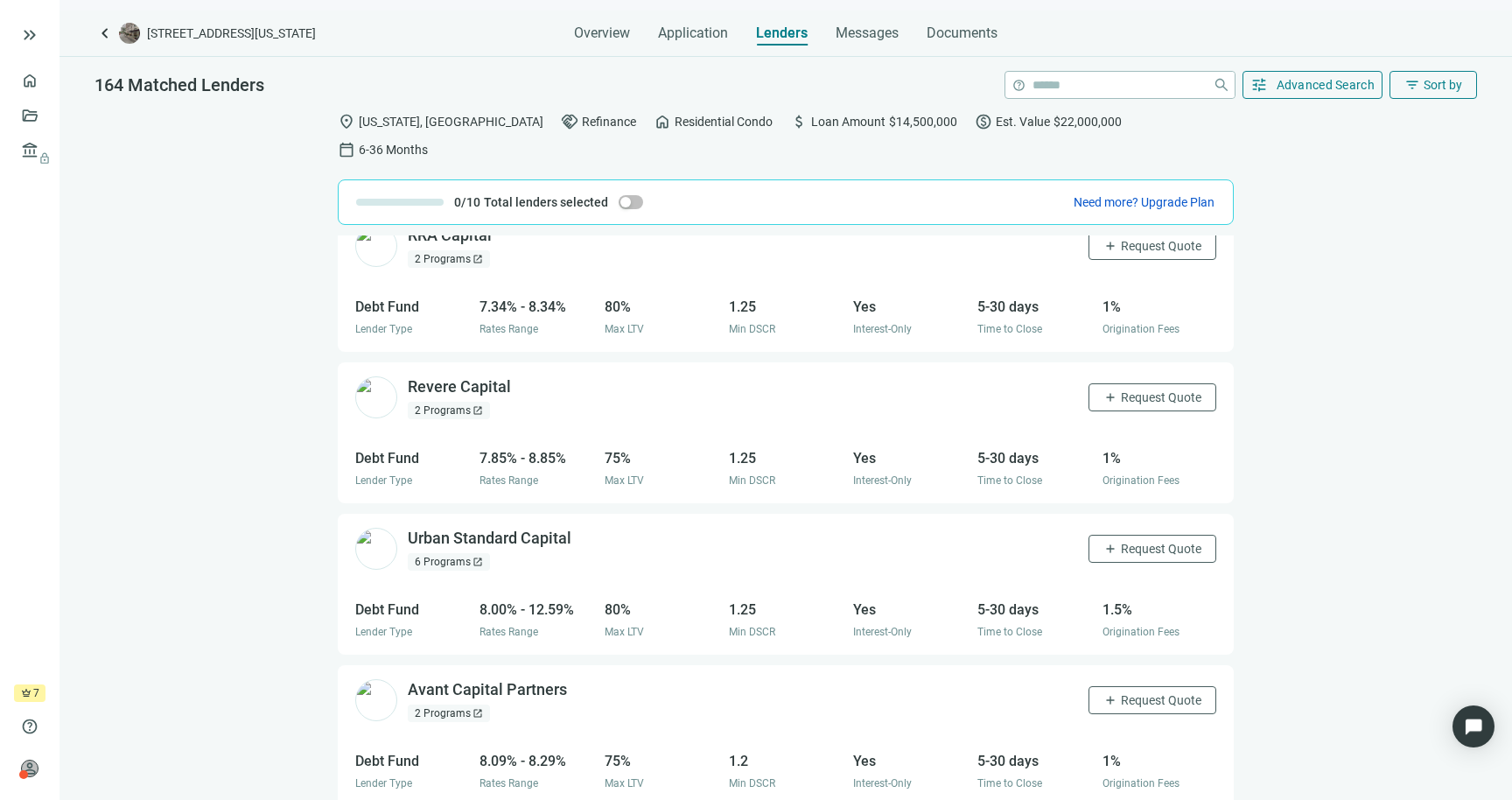
scroll to position [0, 0]
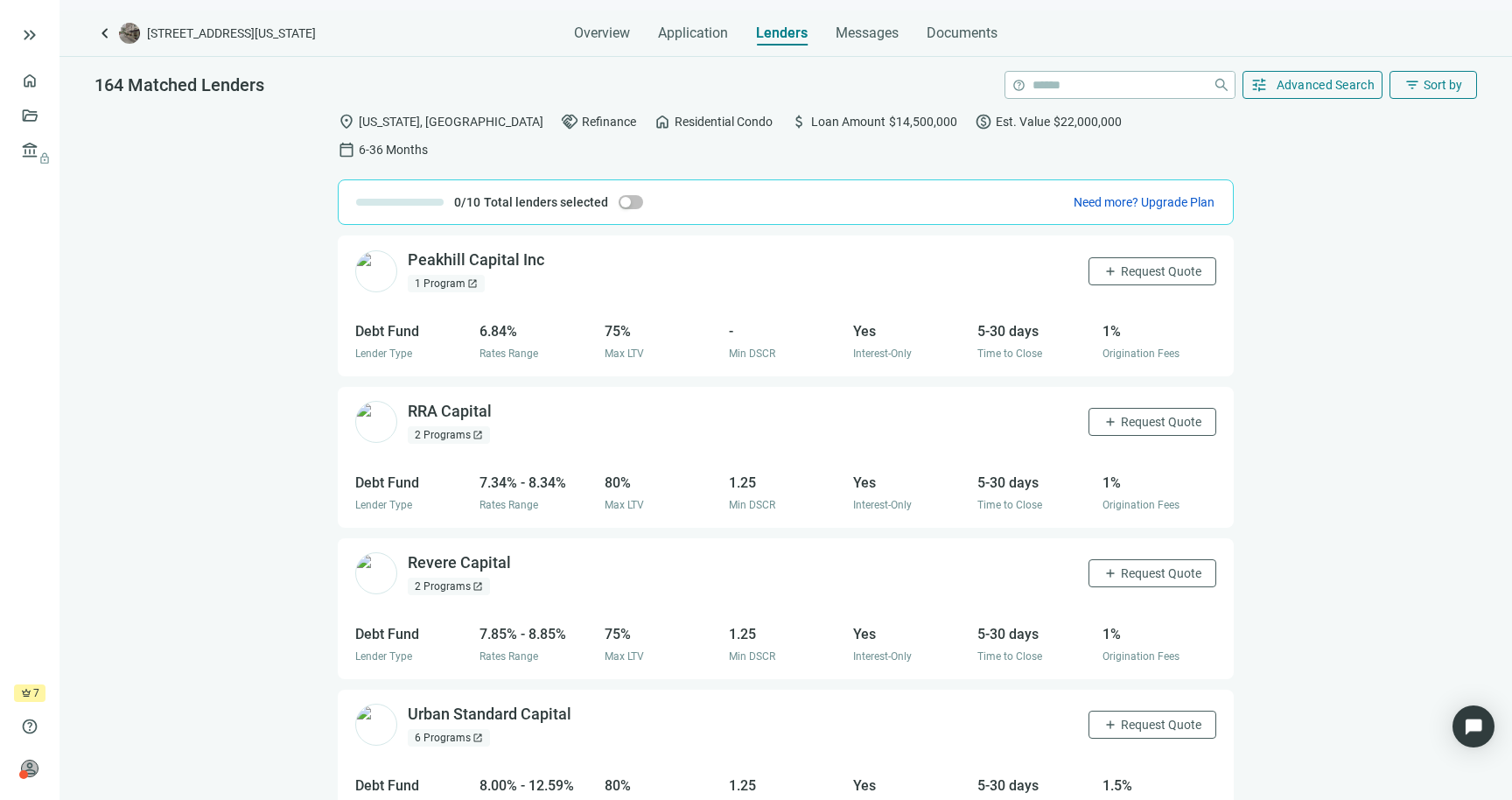
click at [675, 130] on span "Residential Condo" at bounding box center [723, 122] width 98 height 20
click at [654, 119] on span "home" at bounding box center [663, 122] width 18 height 18
click at [654, 122] on span "home" at bounding box center [663, 122] width 18 height 18
click at [1115, 83] on span "Advanced Search" at bounding box center [1326, 85] width 99 height 14
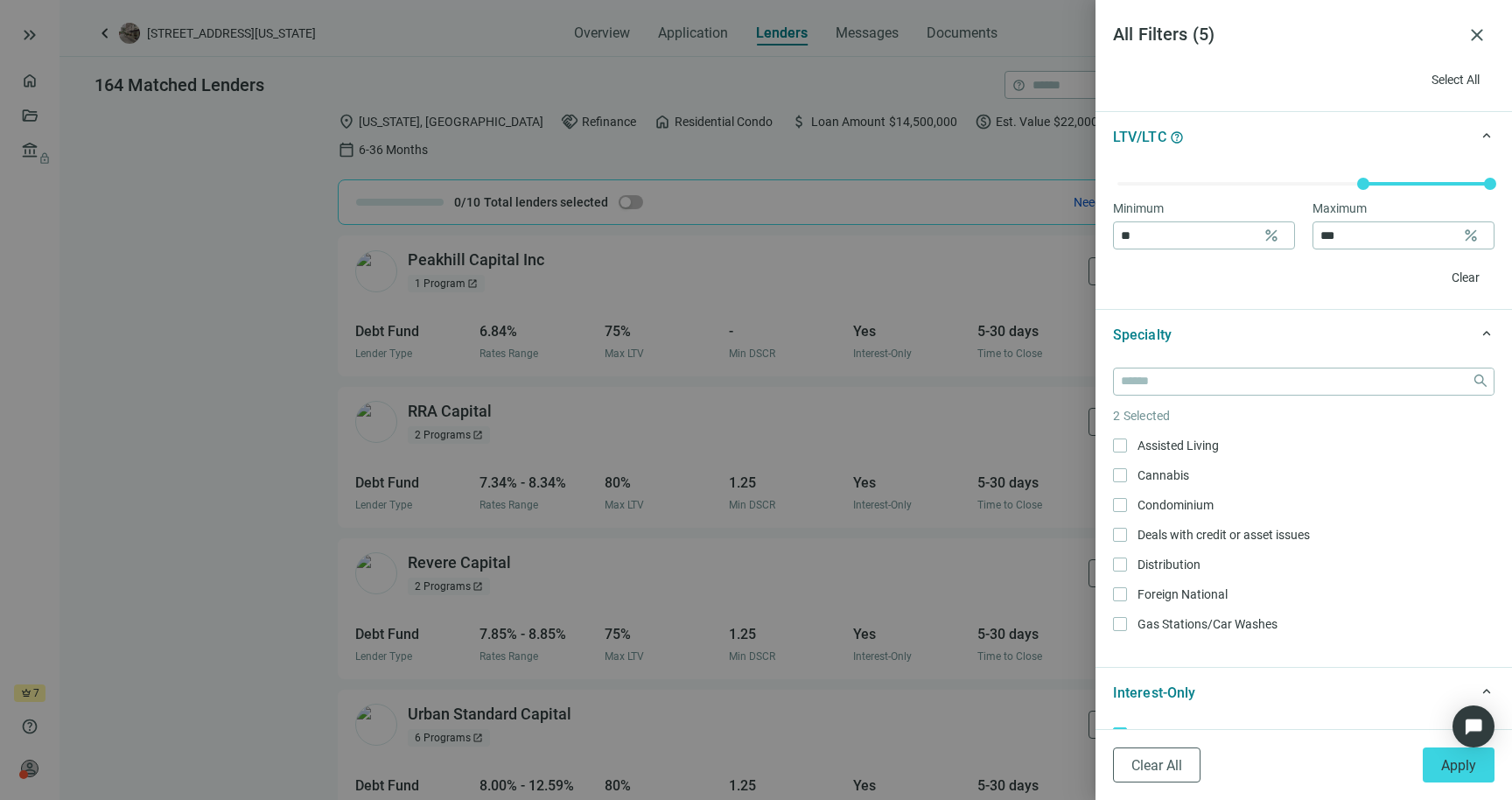
scroll to position [720, 0]
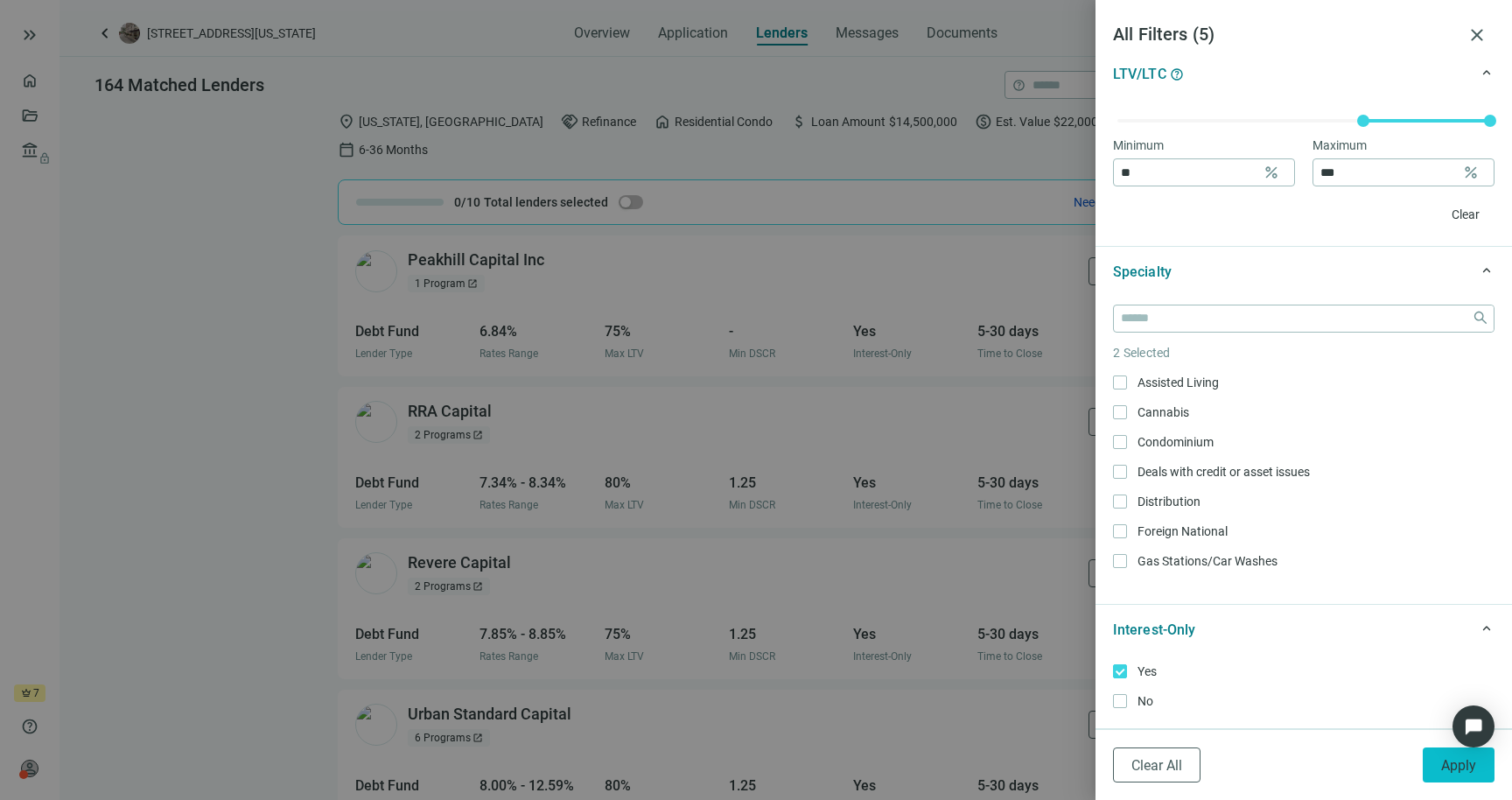
click at [1115, 761] on button "Apply" at bounding box center [1458, 766] width 72 height 35
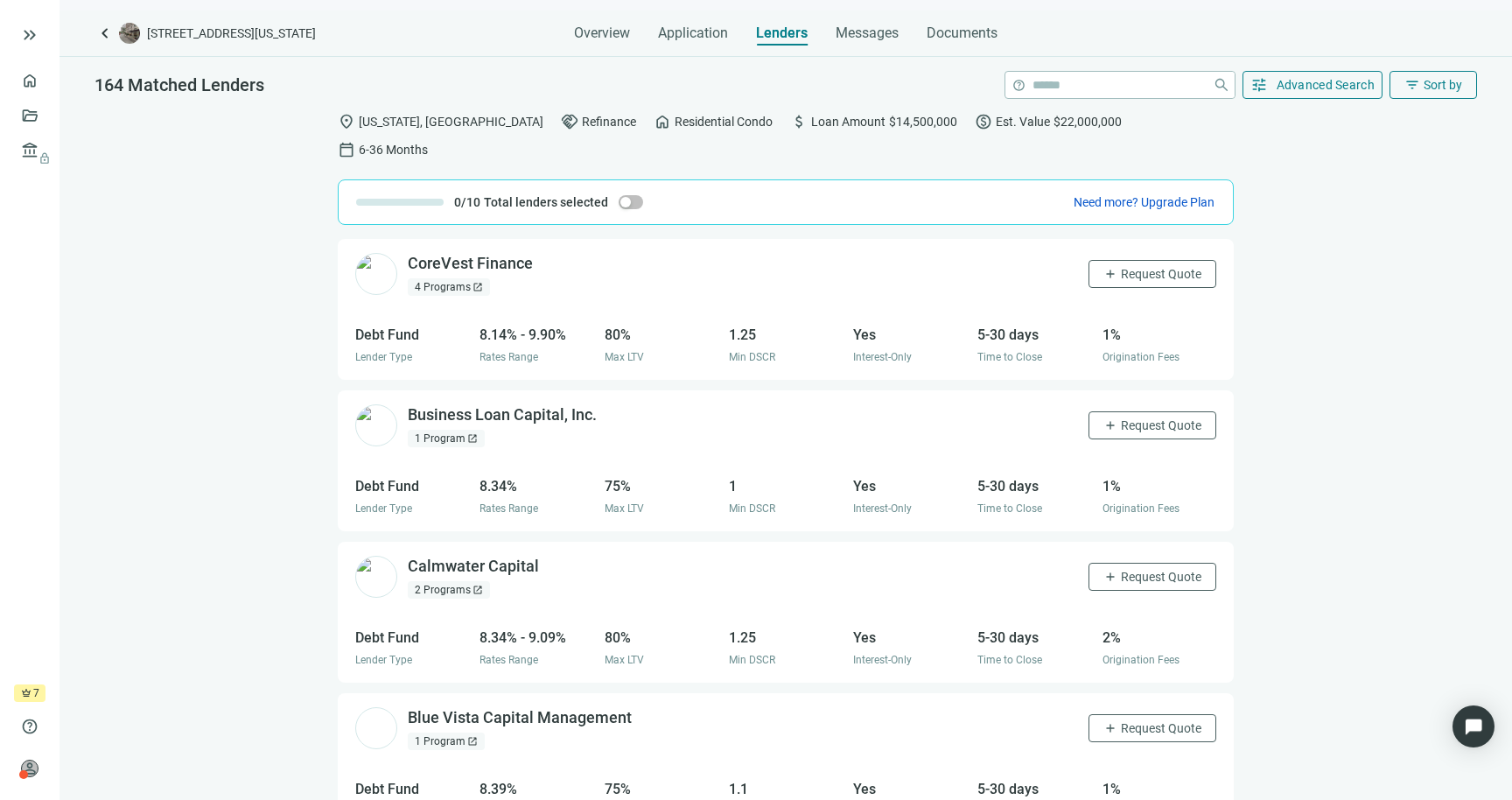
scroll to position [795, 0]
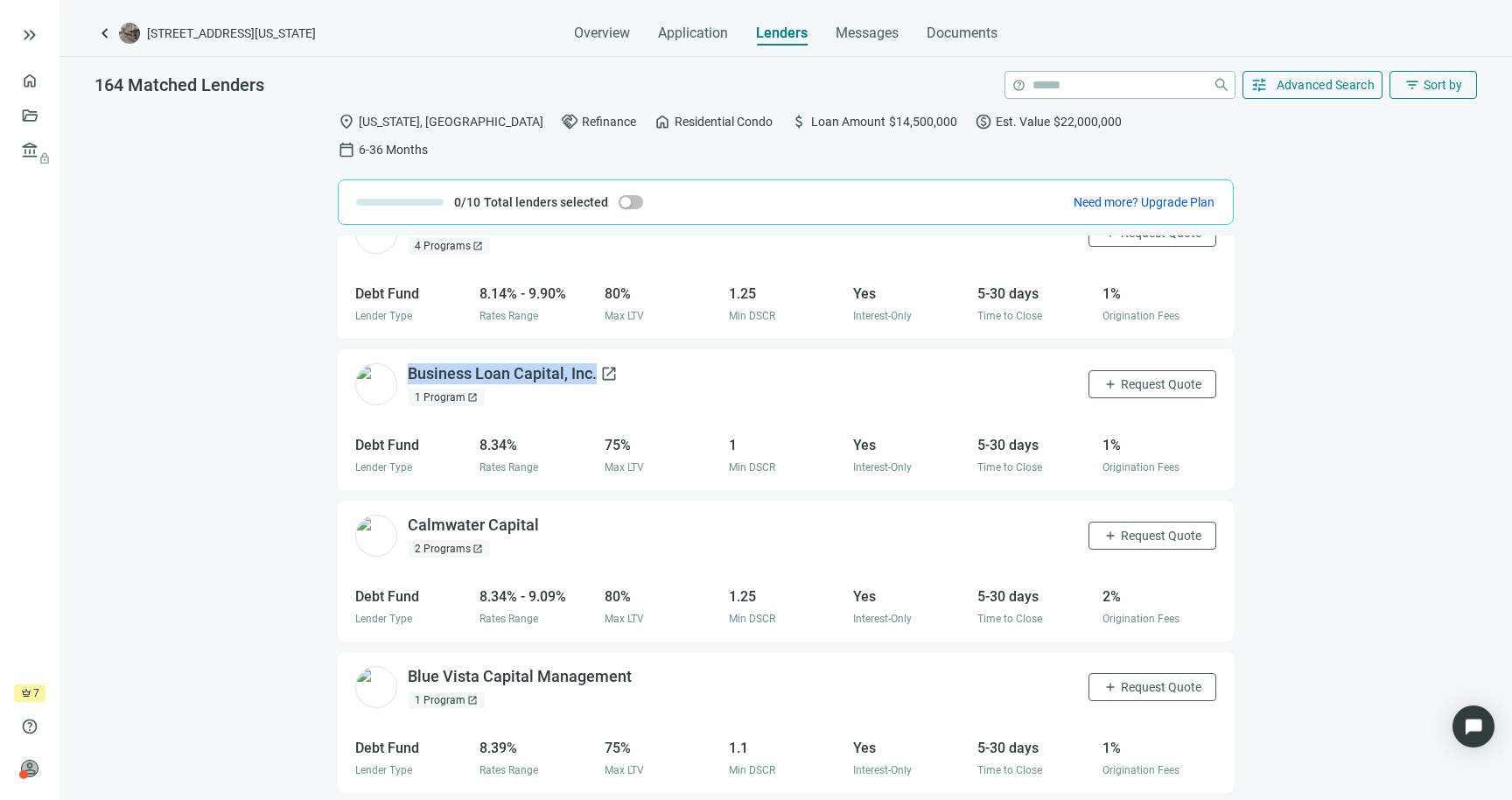
drag, startPoint x: 628, startPoint y: 354, endPoint x: 410, endPoint y: 348, distance: 218.1
click at [410, 349] on div "Business Loan Capital, Inc. open_in_new 1 Program open_in_new add Request Quote" at bounding box center [786, 384] width 896 height 71
copy div "Business Loan Capital, Inc."
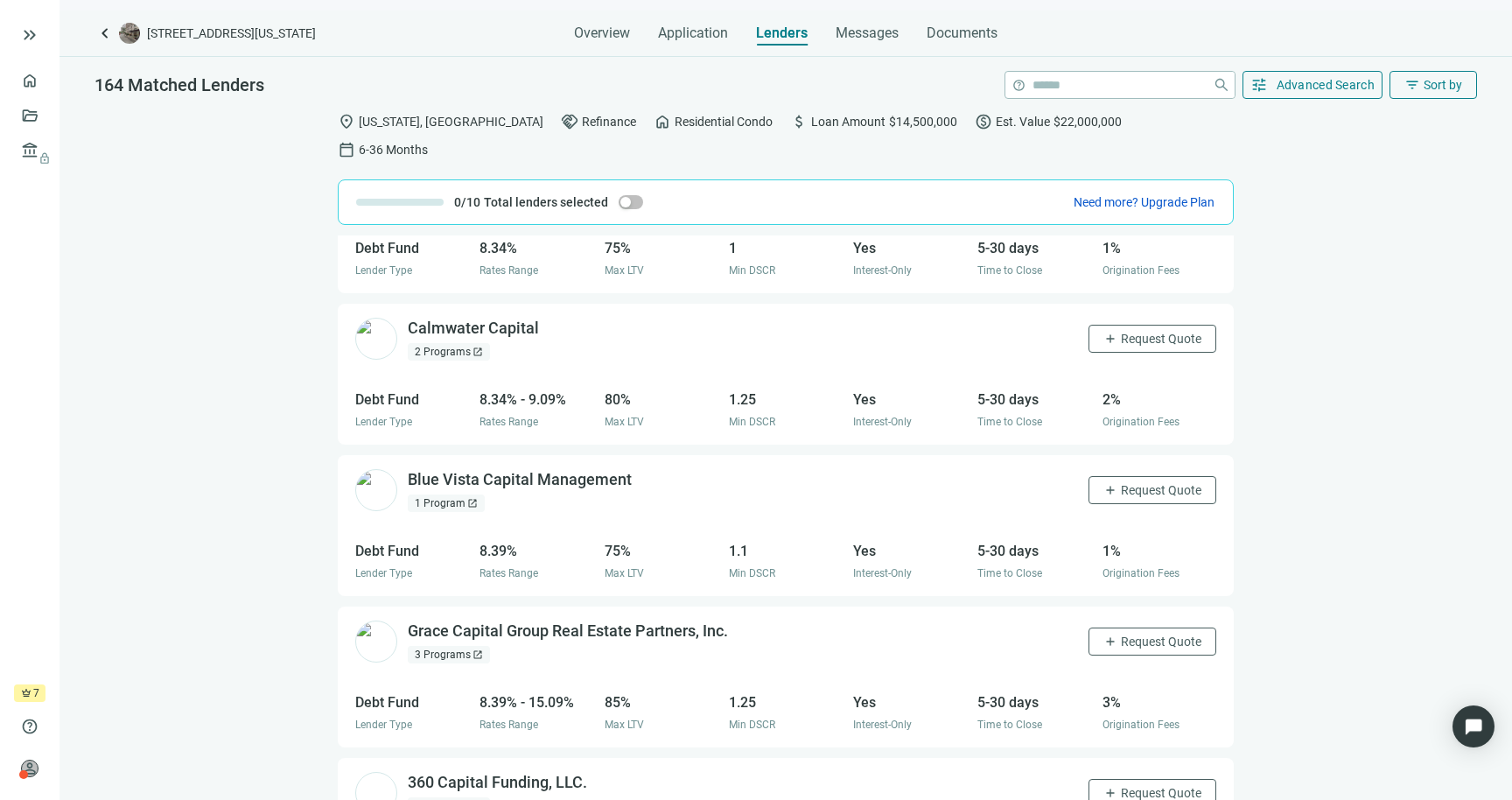
scroll to position [1012, 0]
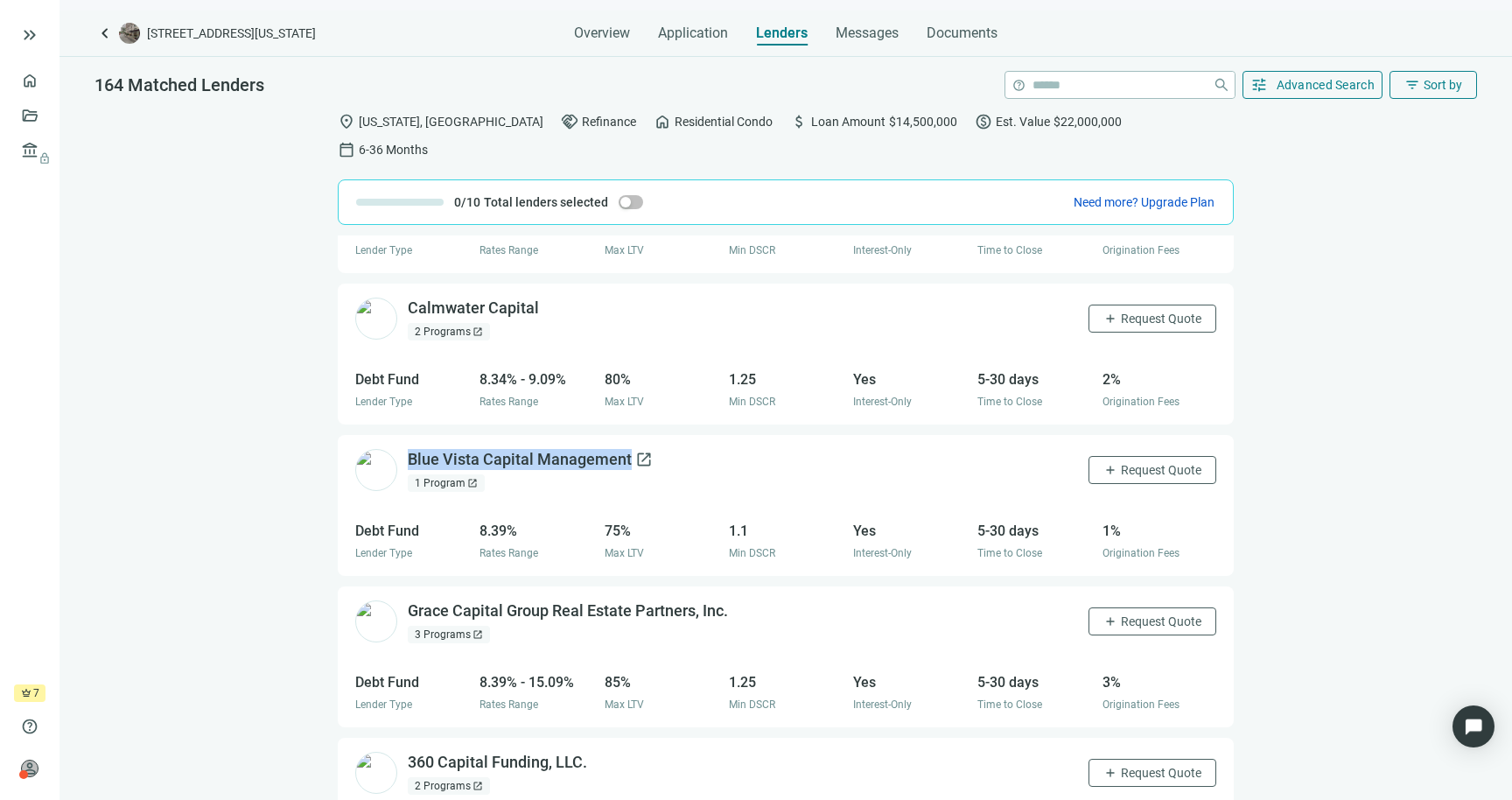
drag, startPoint x: 677, startPoint y: 435, endPoint x: 412, endPoint y: 426, distance: 265.2
click at [412, 435] on div "Blue Vista Capital Management open_in_new 1 Program open_in_new add Request Quo…" at bounding box center [786, 471] width 896 height 71
copy div "Blue Vista Capital Management"
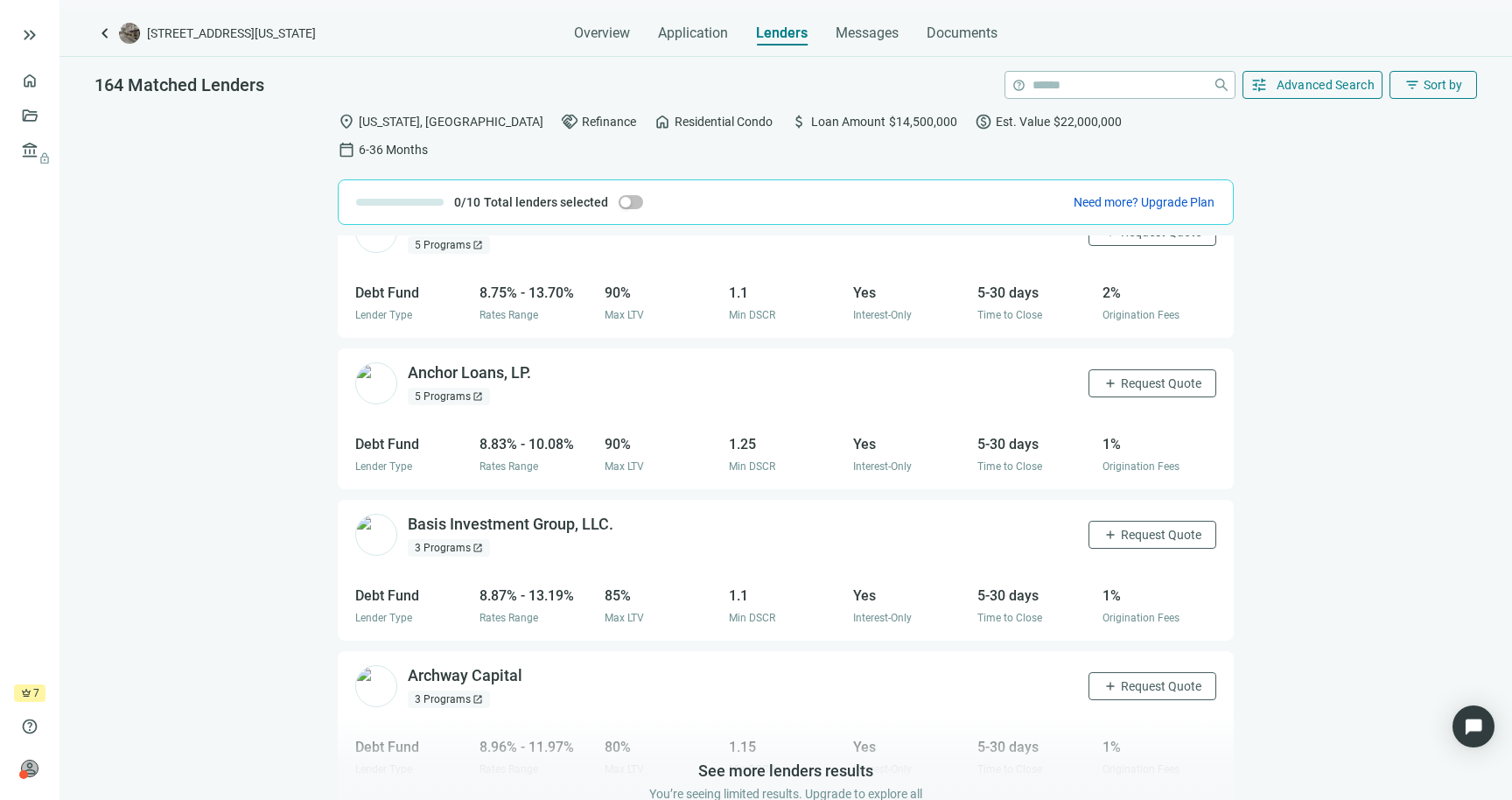
scroll to position [1739, 0]
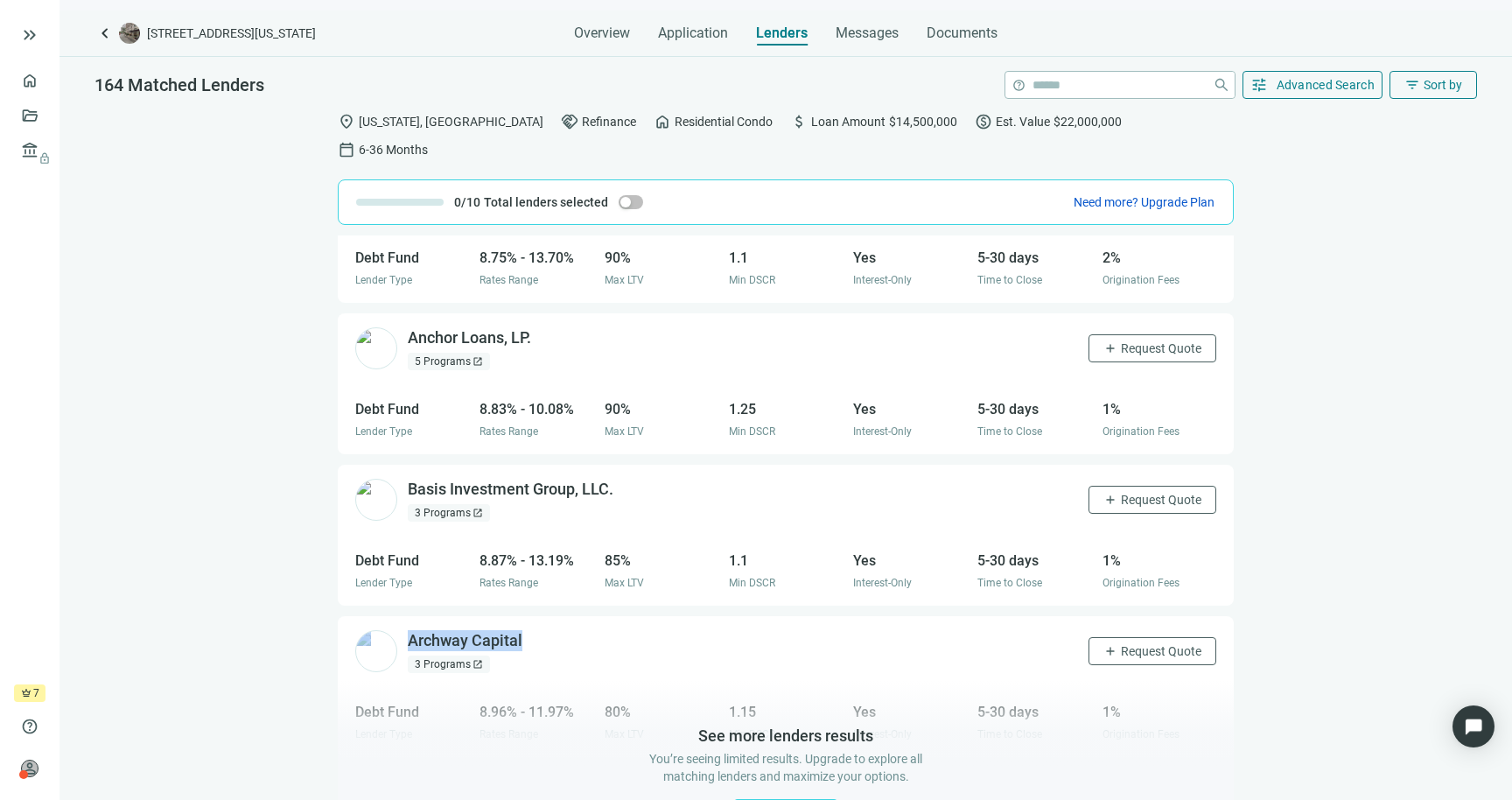
drag, startPoint x: 541, startPoint y: 607, endPoint x: 393, endPoint y: 609, distance: 148.0
click at [393, 616] on div "Archway Capital open_in_new 3 Programs open_in_new add Request Quote" at bounding box center [786, 651] width 896 height 71
copy div "Archway Capital"
drag, startPoint x: 626, startPoint y: 466, endPoint x: 407, endPoint y: 461, distance: 219.1
click at [407, 465] on div "Basis Investment Group, LLC. open_in_new 3 Programs open_in_new add Request Quo…" at bounding box center [786, 500] width 896 height 71
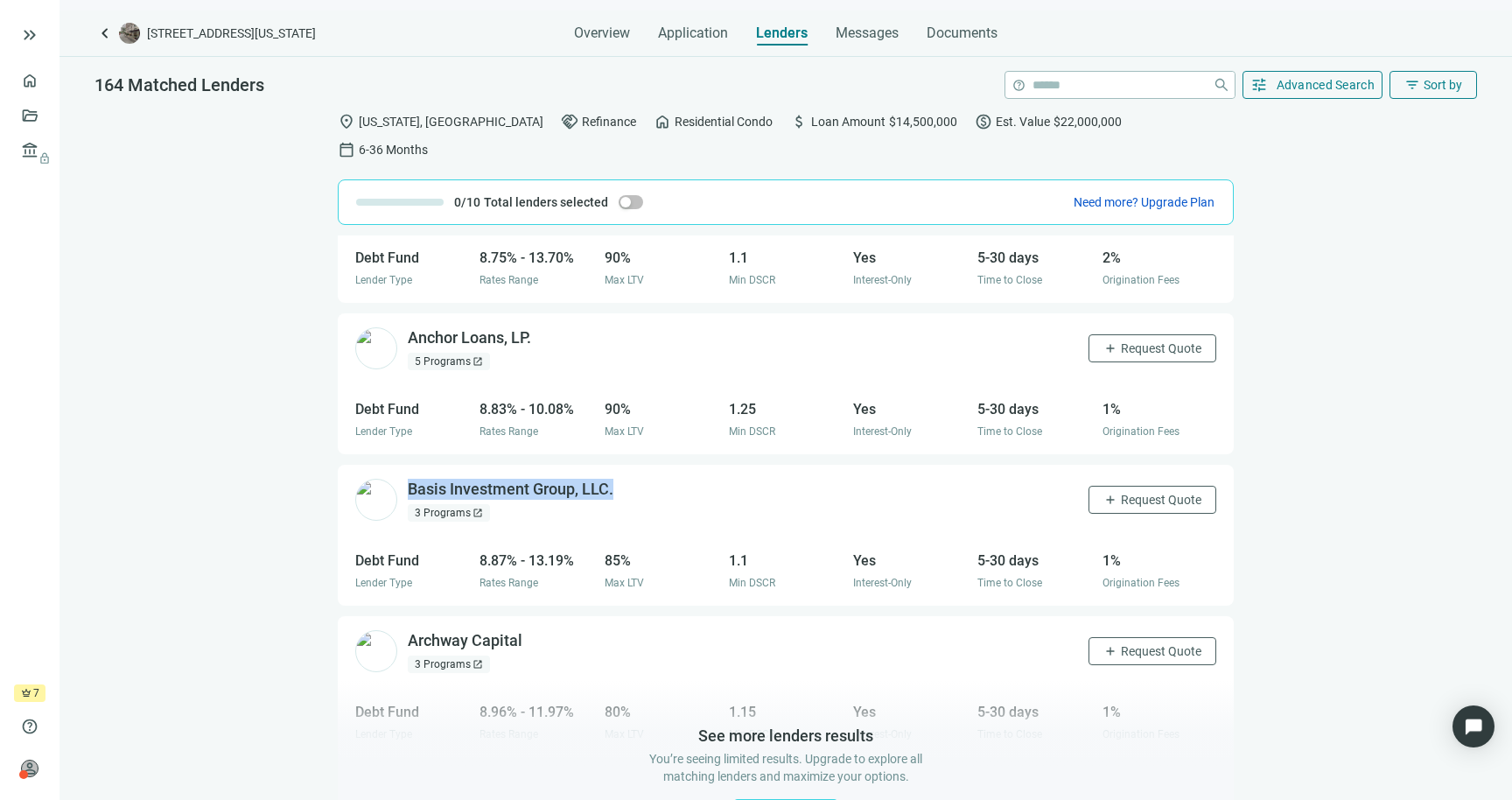
copy div "Basis Investment Group, LLC."
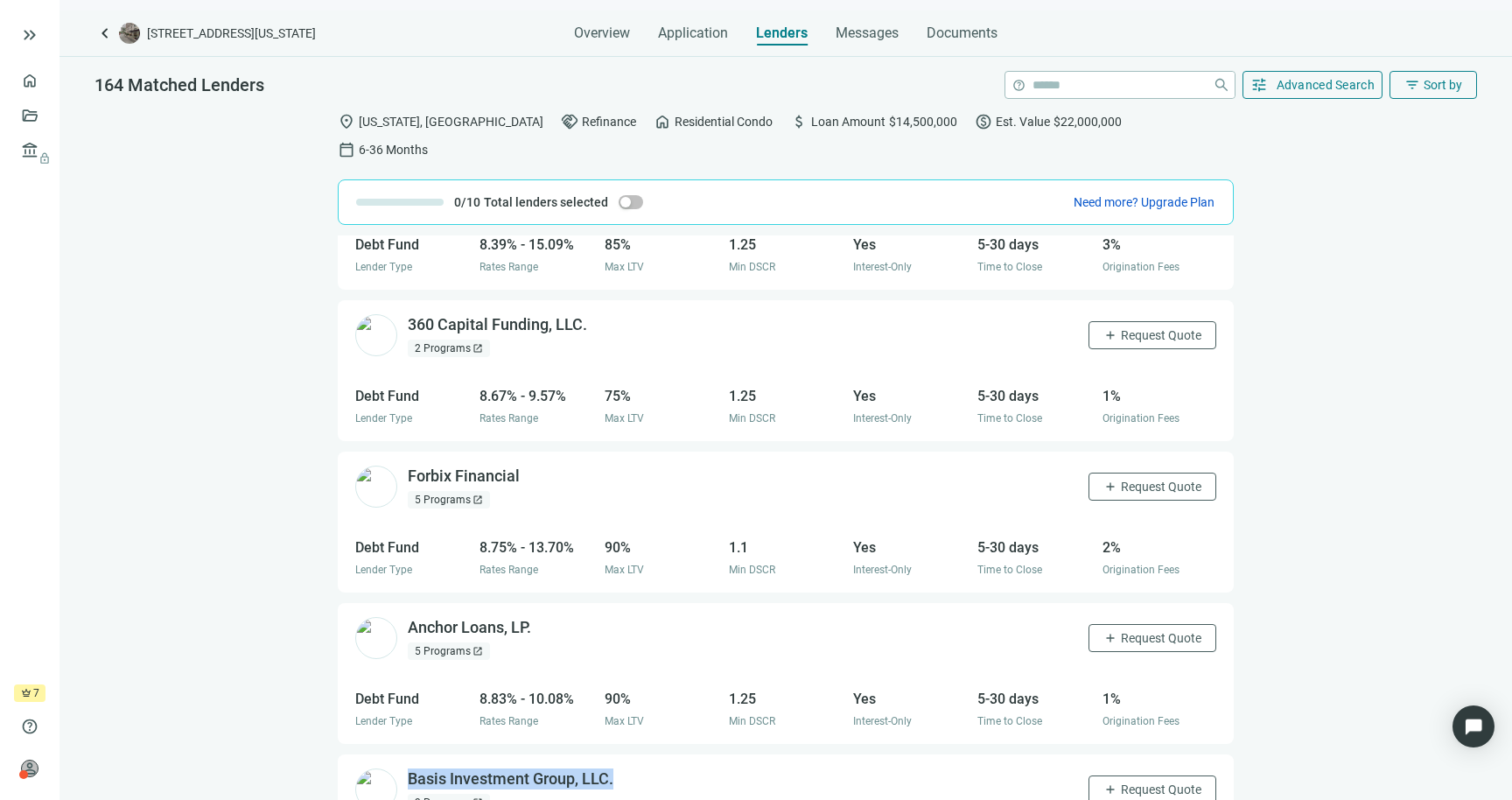
scroll to position [1441, 0]
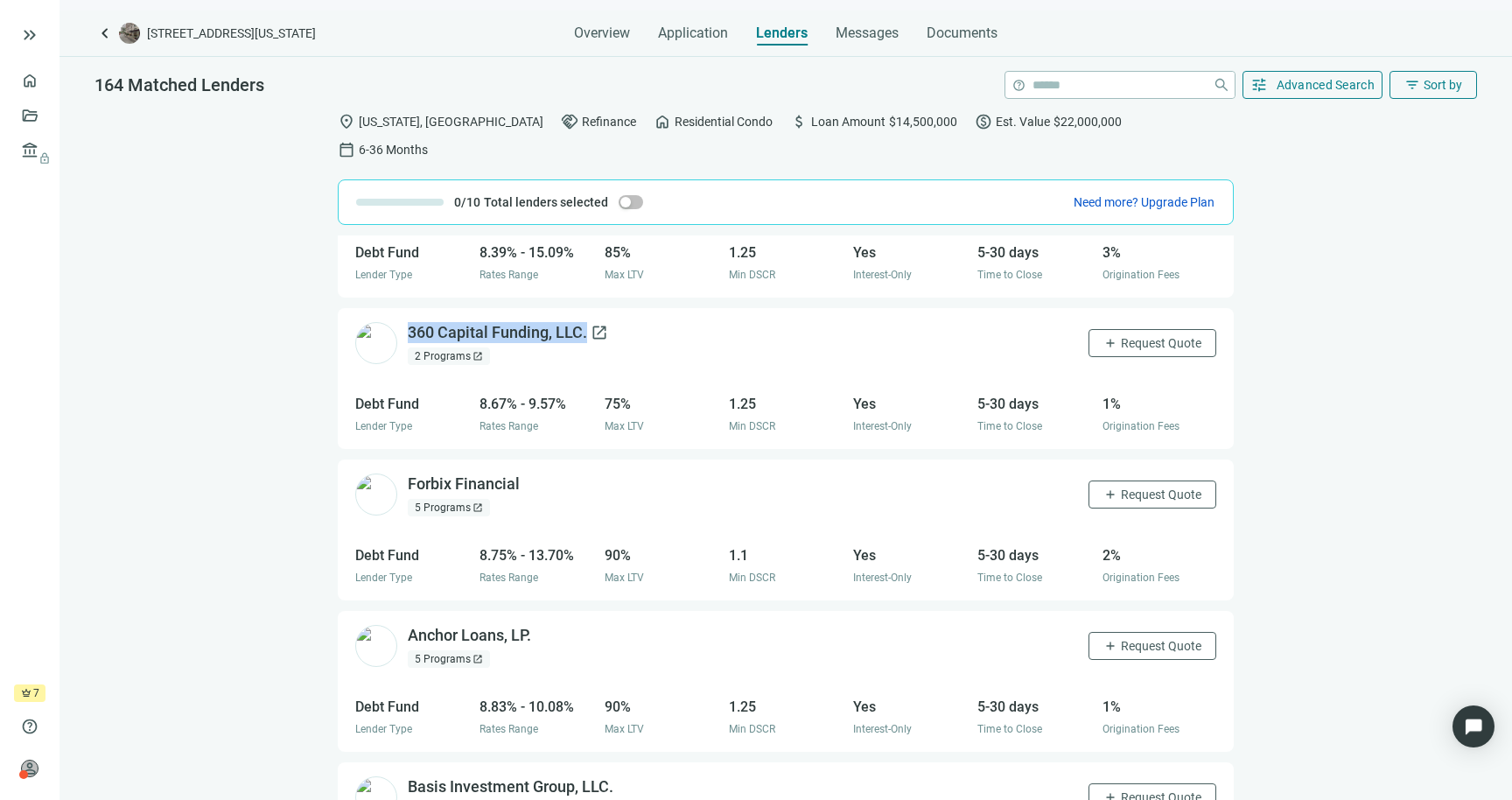
drag, startPoint x: 618, startPoint y: 302, endPoint x: 411, endPoint y: 302, distance: 207.0
click at [411, 308] on div "360 Capital Funding, LLC. open_in_new 2 Programs open_in_new add Request Quote" at bounding box center [786, 344] width 896 height 71
copy div "360 Capital Funding, LLC."
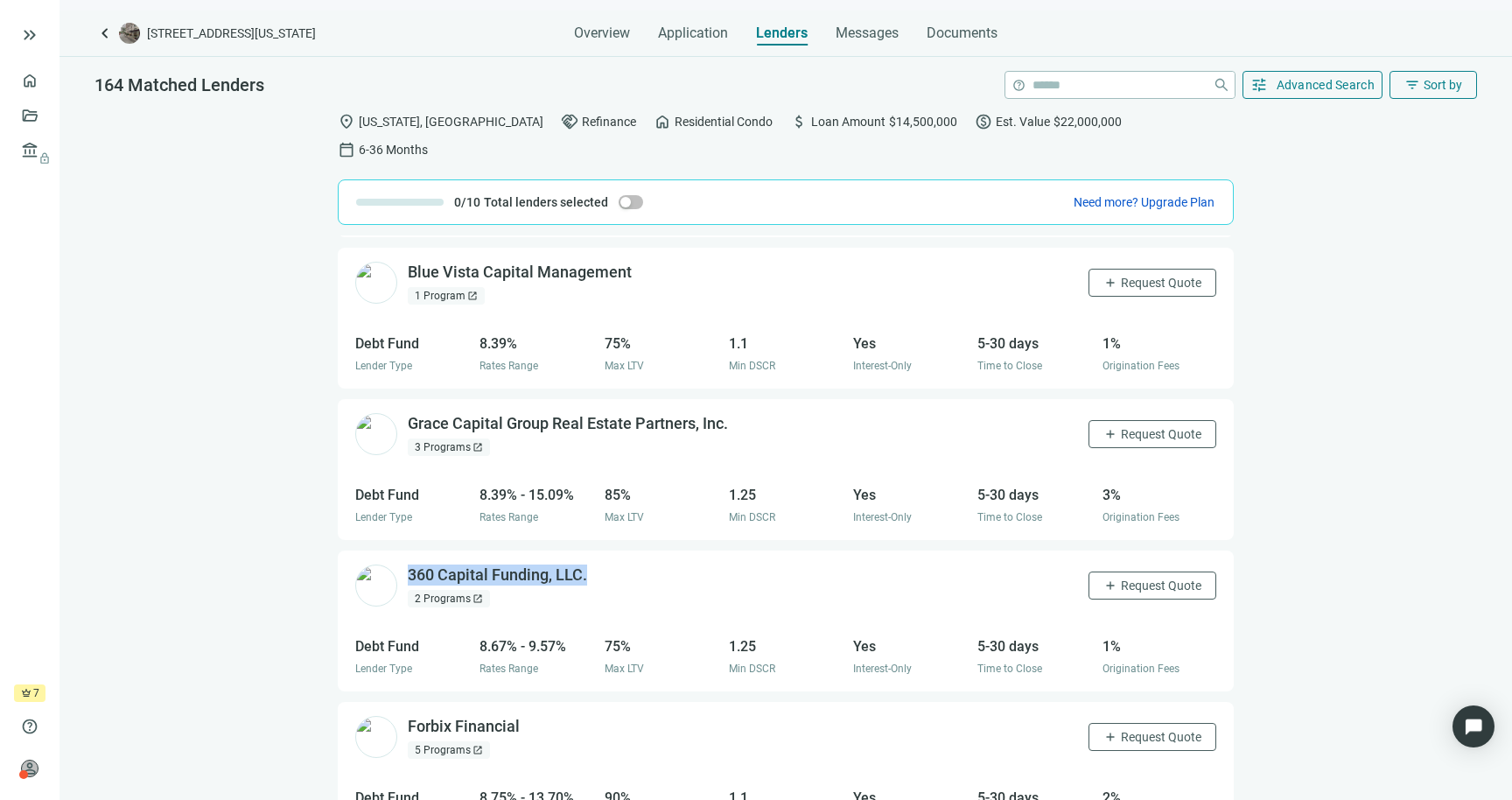
scroll to position [1159, 0]
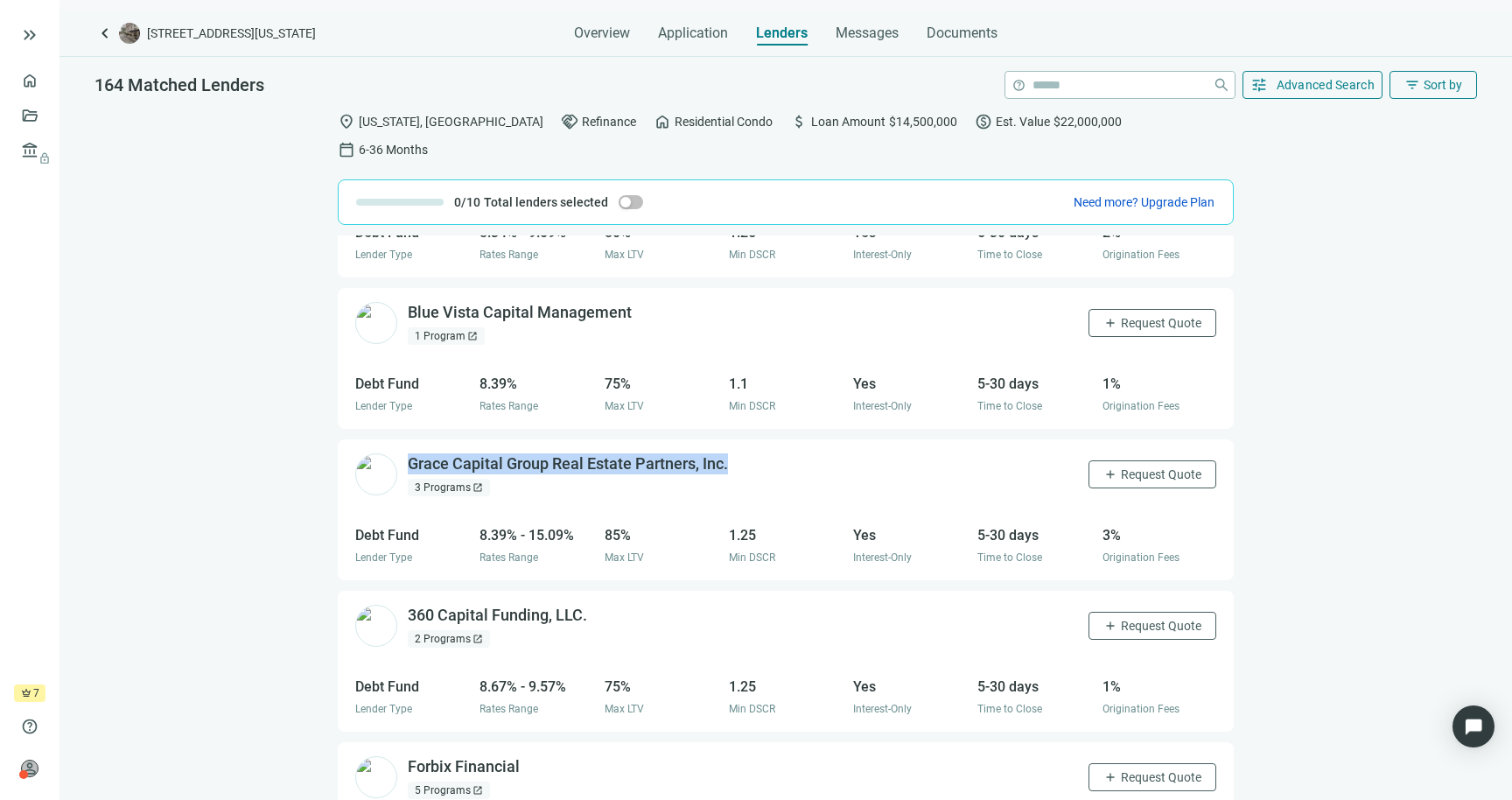
drag, startPoint x: 756, startPoint y: 446, endPoint x: 404, endPoint y: 421, distance: 352.9
click at [404, 439] on div "Grace Capital Group Real Estate Partners, Inc. open_in_new 3 Programs open_in_n…" at bounding box center [786, 475] width 896 height 71
copy div "Grace Capital Group Real Estate Partners, Inc."
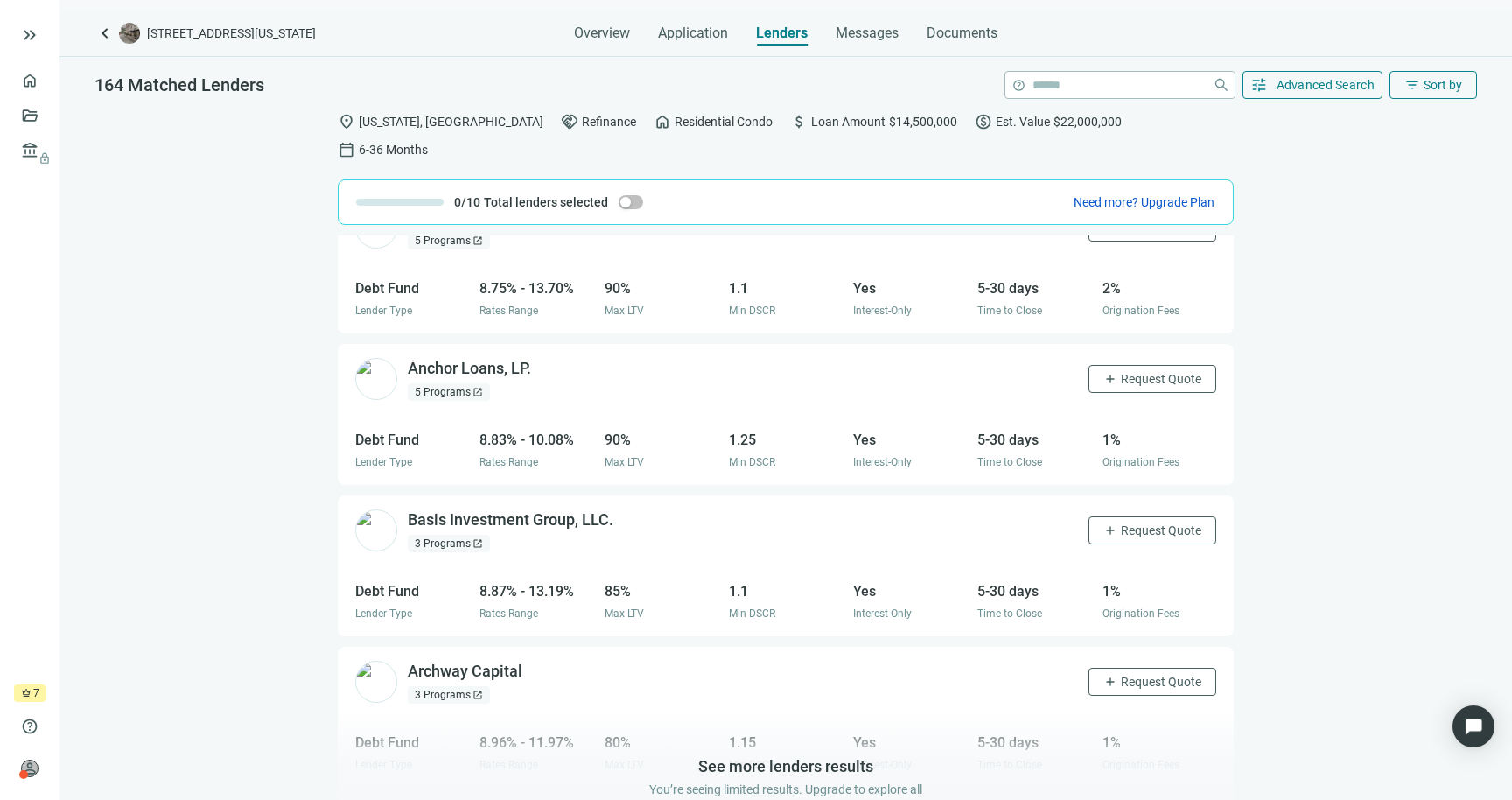
scroll to position [1739, 0]
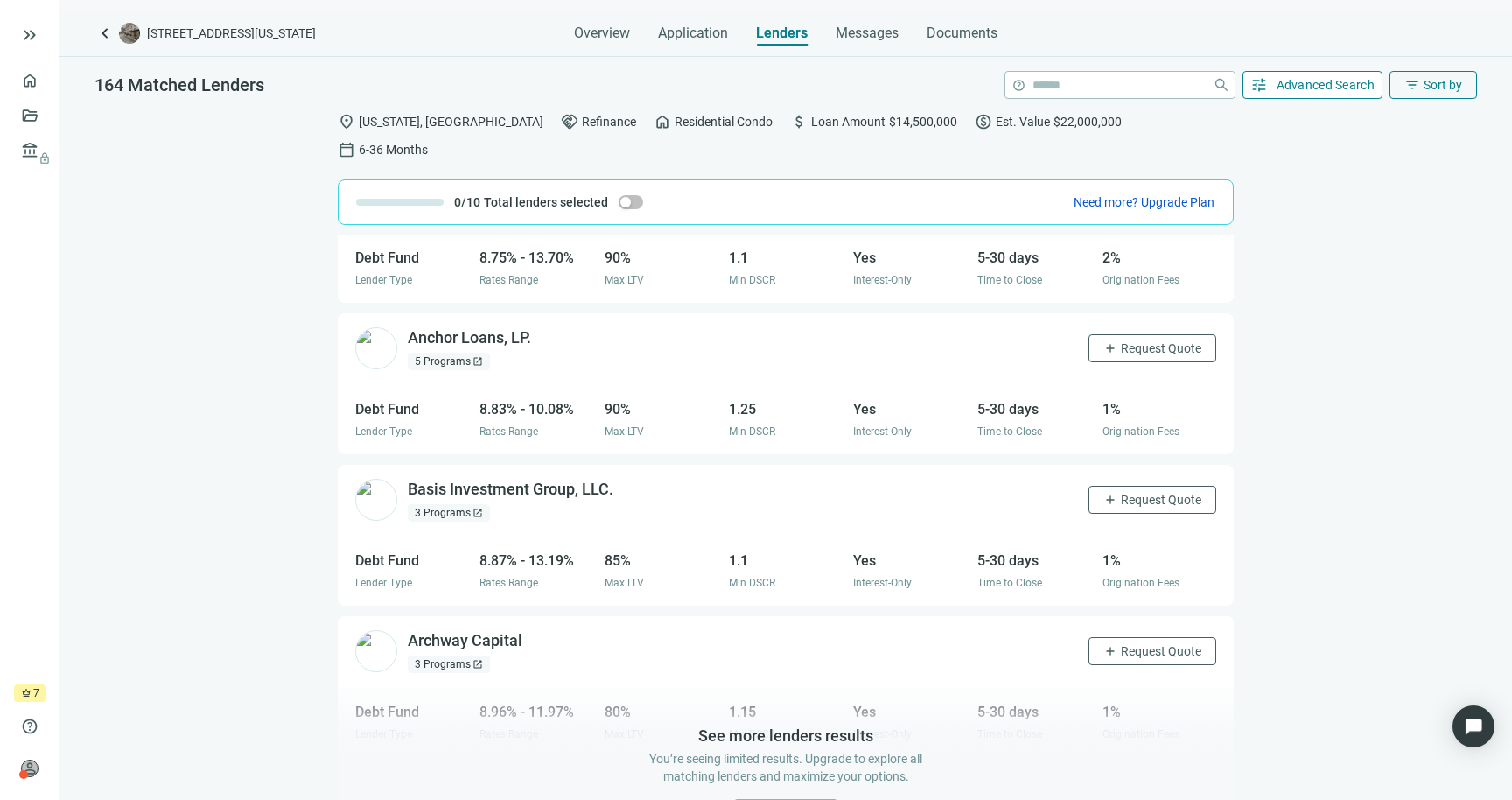
click at [1115, 74] on button "tune Advanced Search" at bounding box center [1312, 85] width 141 height 28
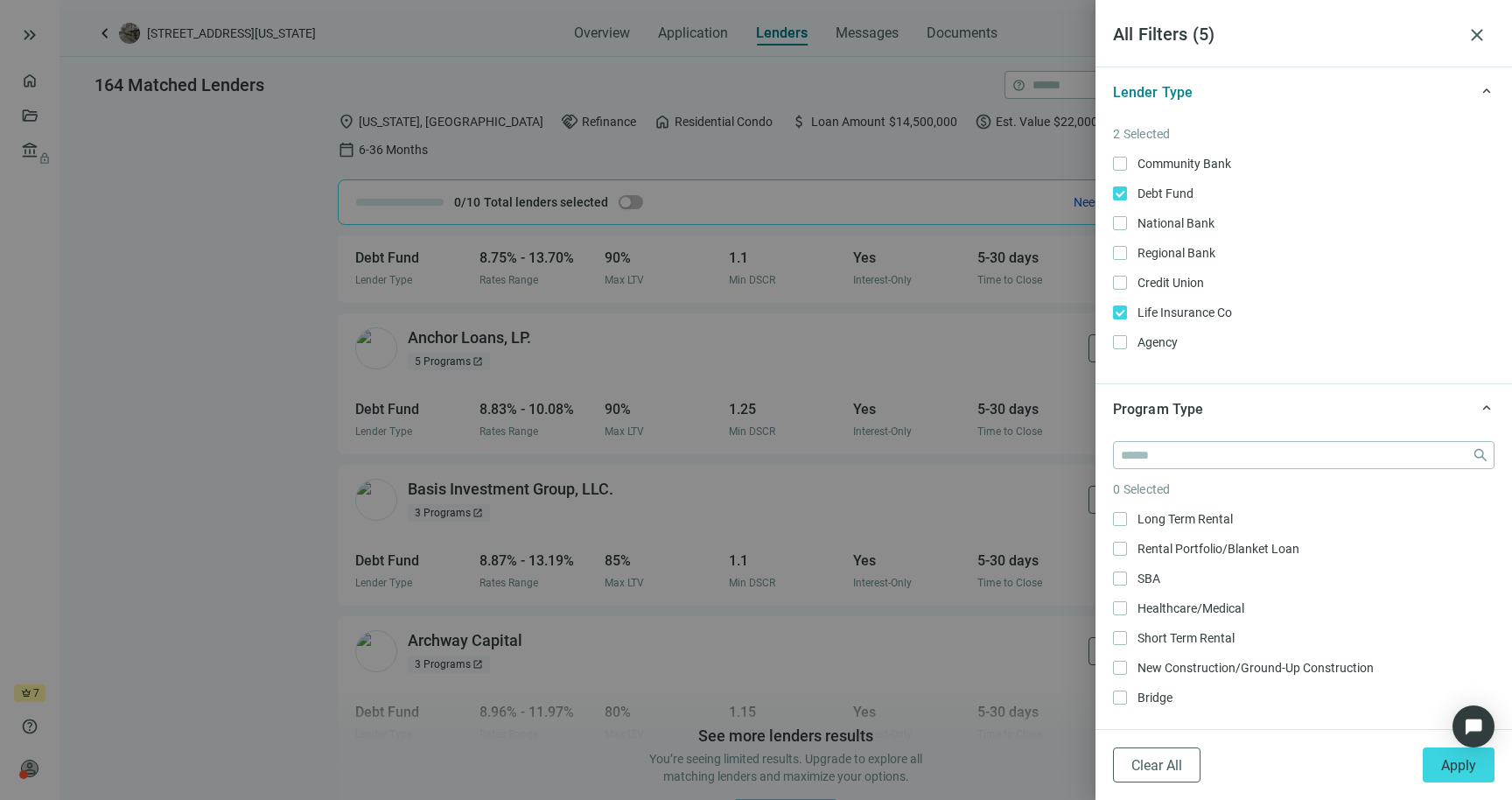
click at [935, 172] on div at bounding box center [756, 400] width 1512 height 800
click at [1115, 39] on span "close" at bounding box center [1477, 34] width 21 height 21
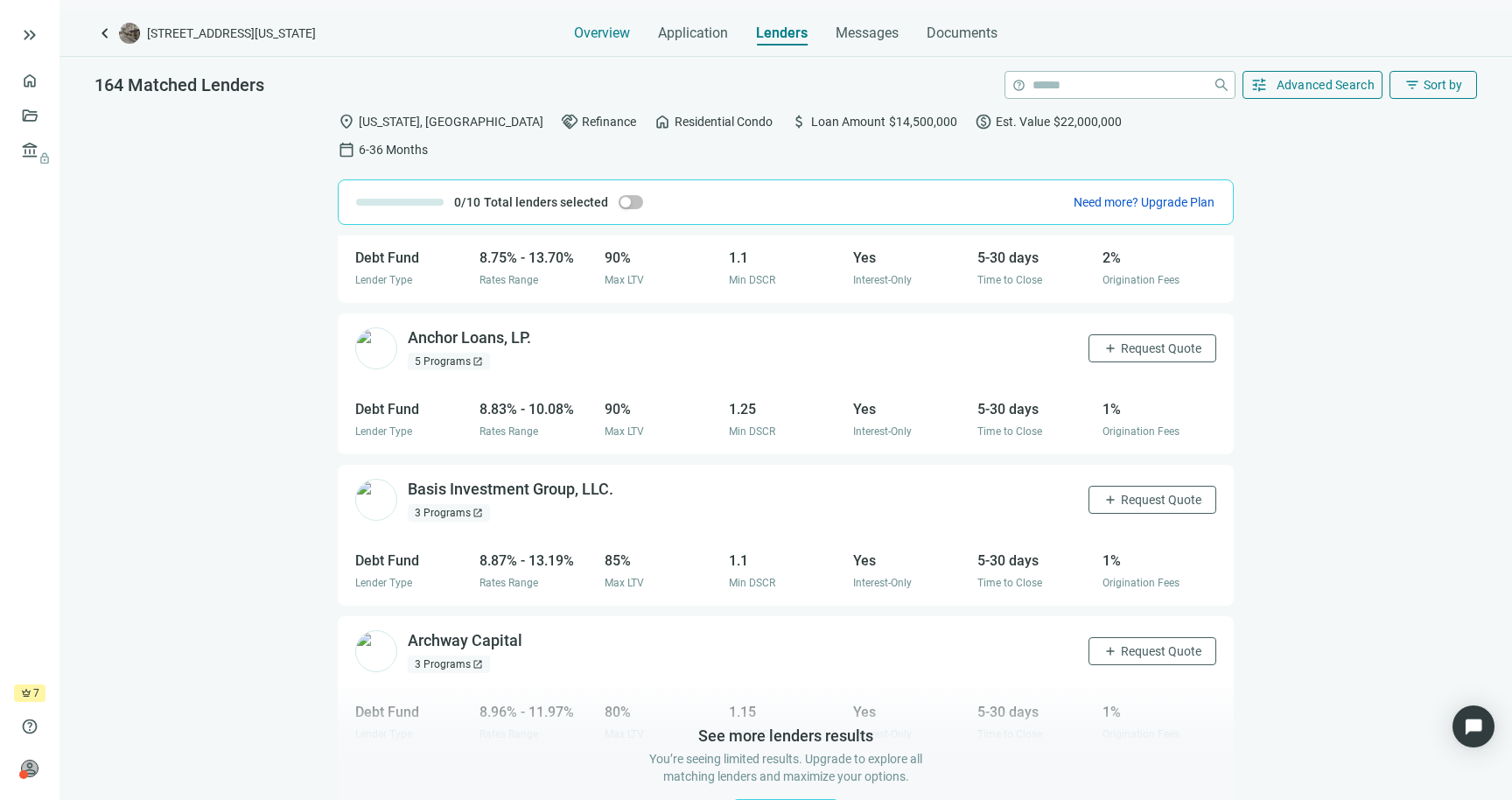
click at [597, 20] on div "Overview" at bounding box center [602, 29] width 56 height 35
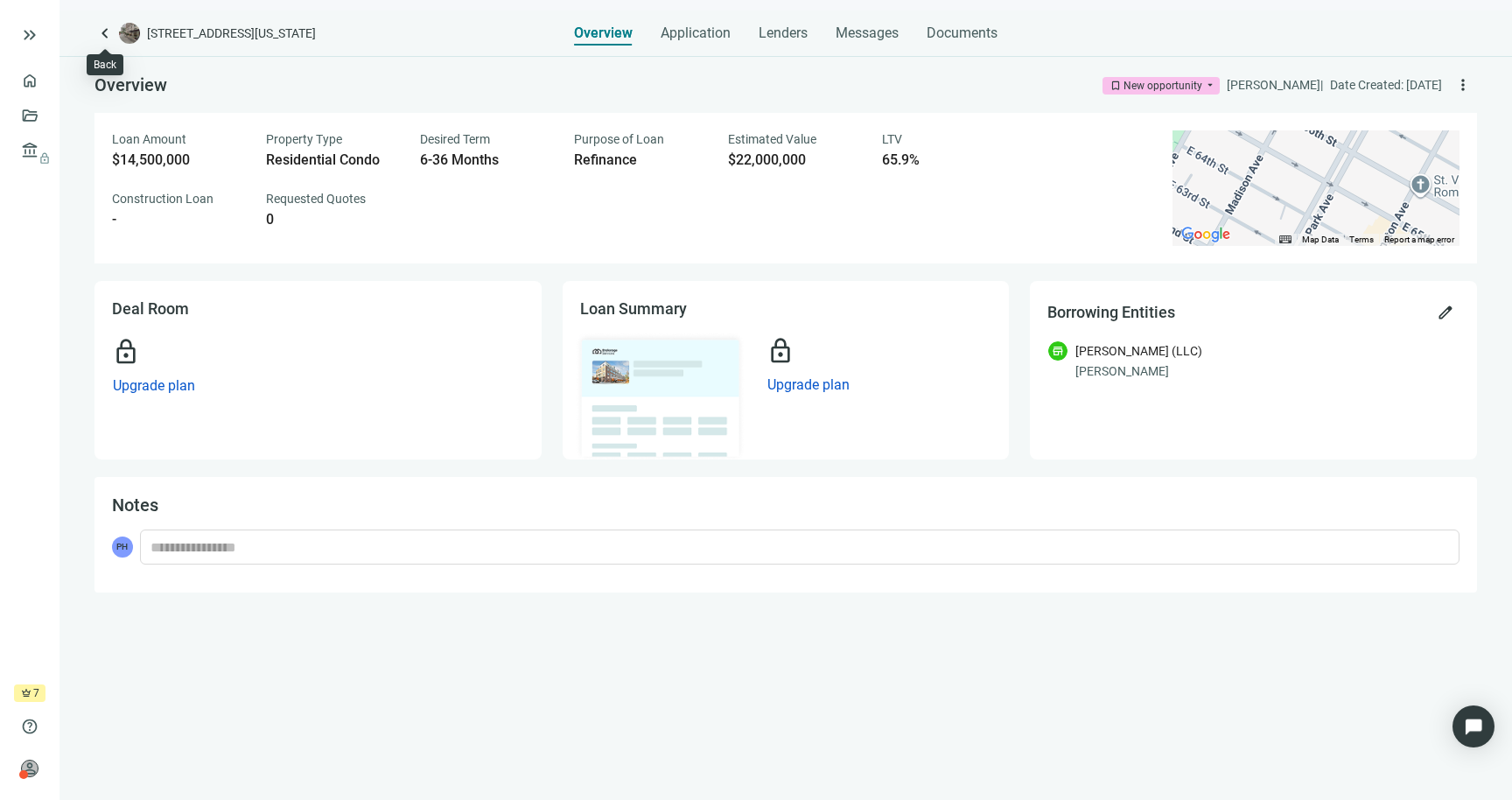
click at [105, 36] on span "keyboard_arrow_left" at bounding box center [104, 33] width 21 height 21
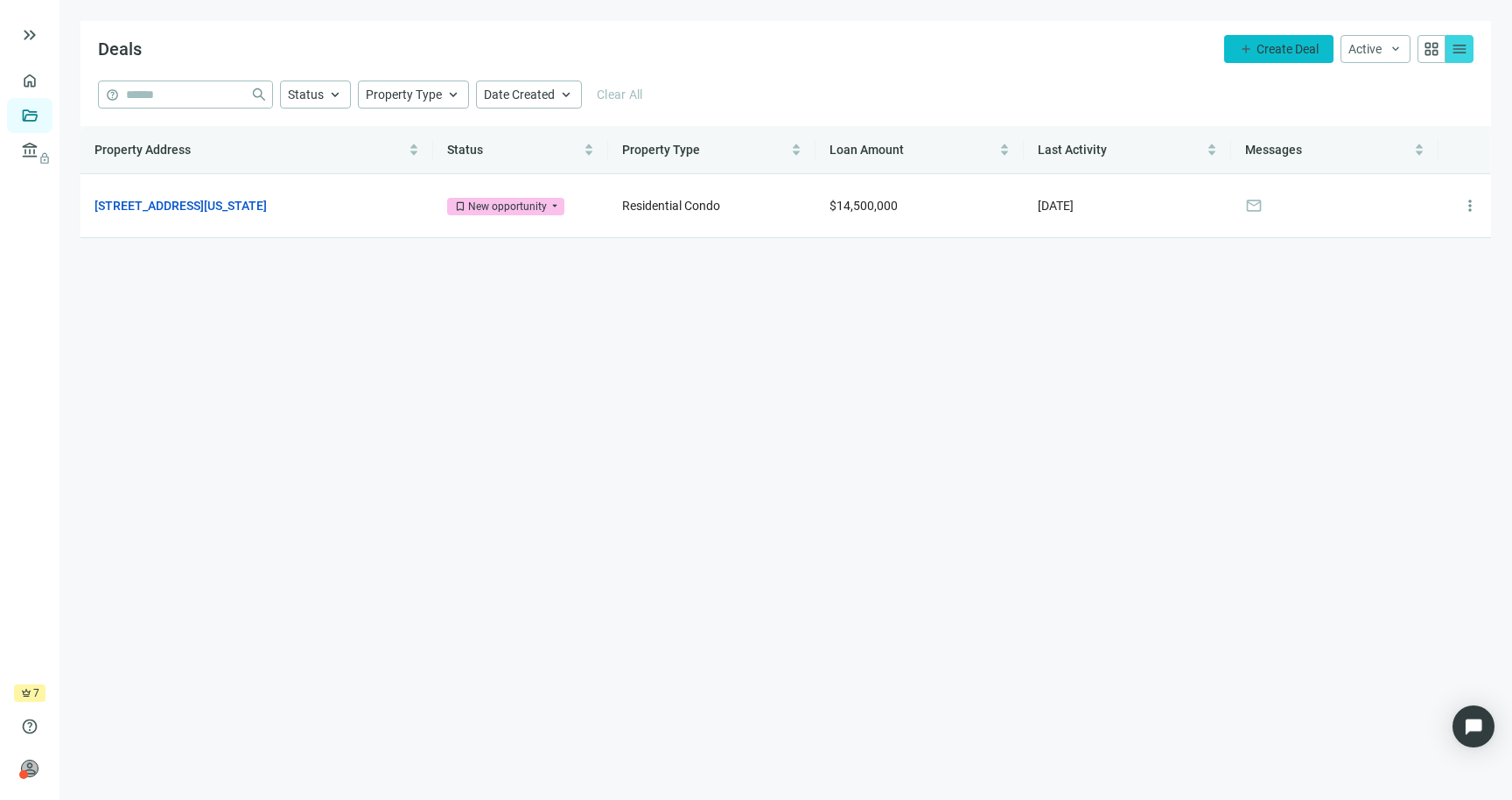
click at [1115, 50] on span "Create Deal" at bounding box center [1287, 49] width 62 height 14
